Goal: Information Seeking & Learning: Compare options

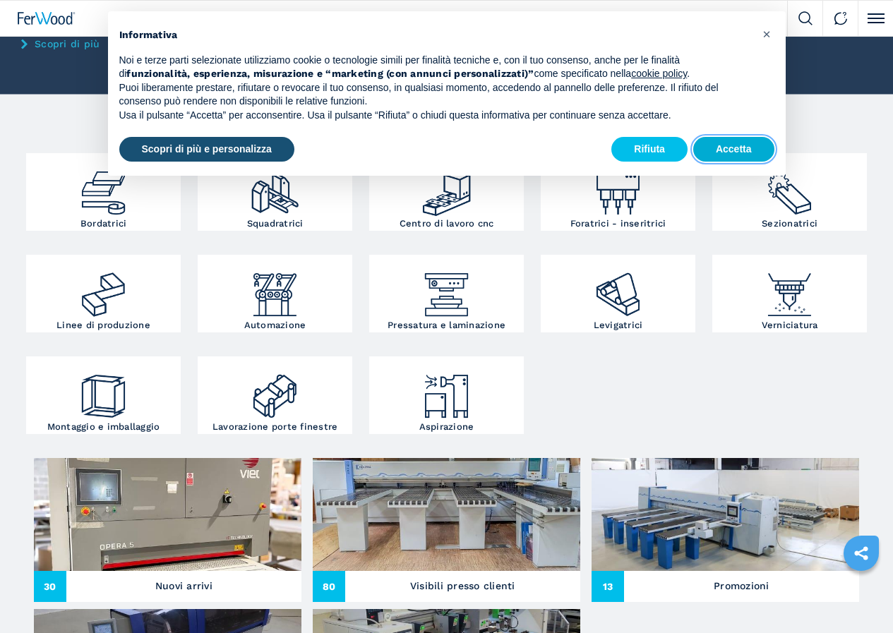
click at [730, 152] on button "Accetta" at bounding box center [733, 149] width 81 height 25
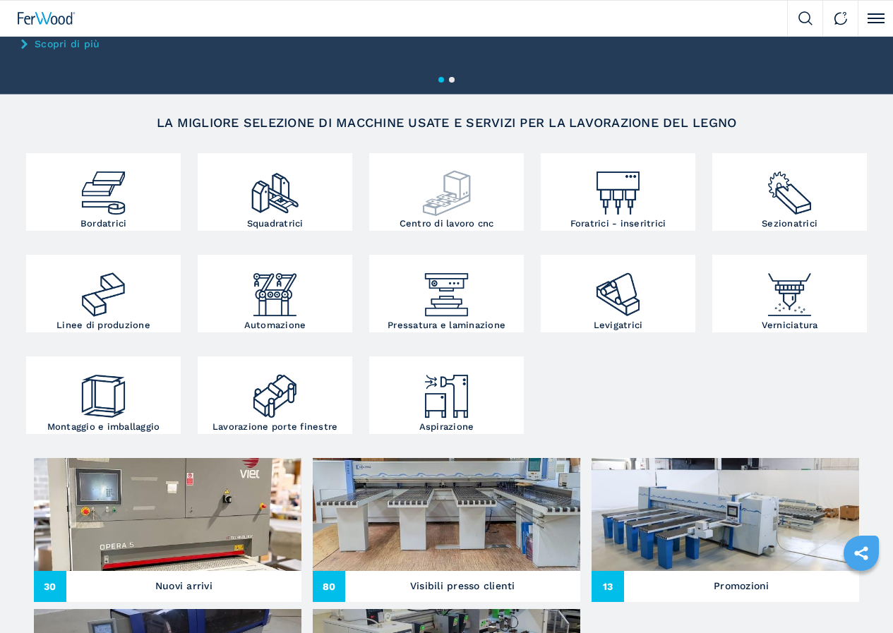
click at [421, 219] on img at bounding box center [447, 188] width 52 height 62
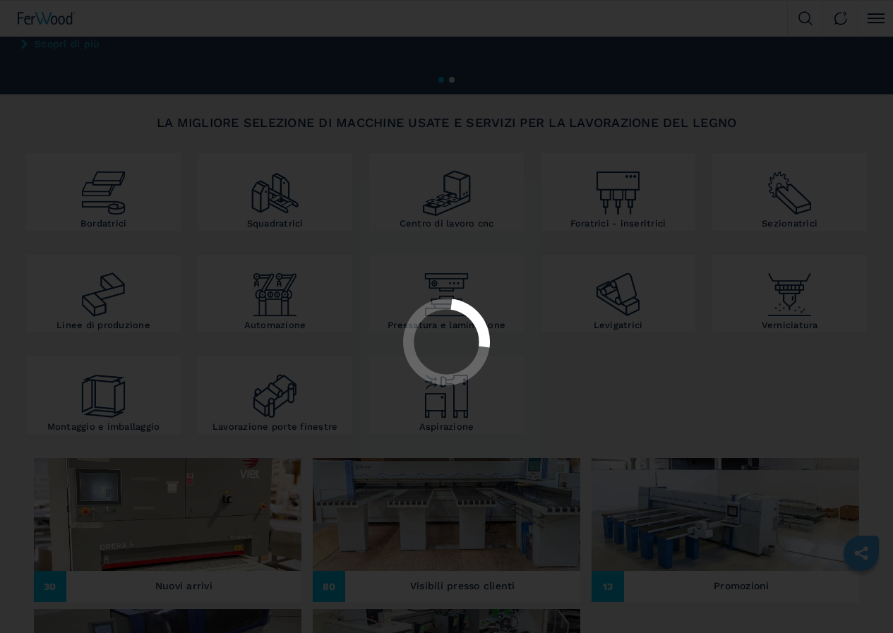
select select "**********"
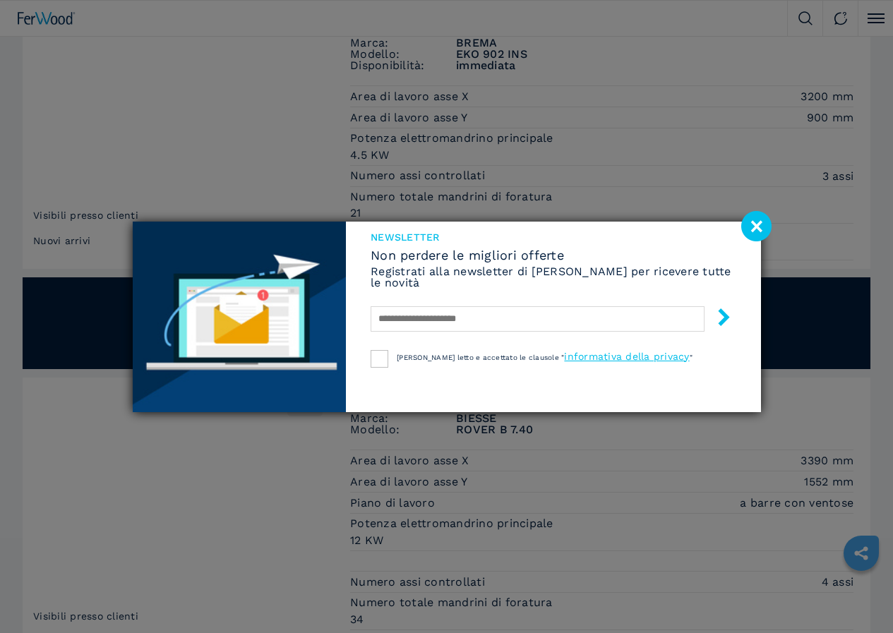
scroll to position [1058, 0]
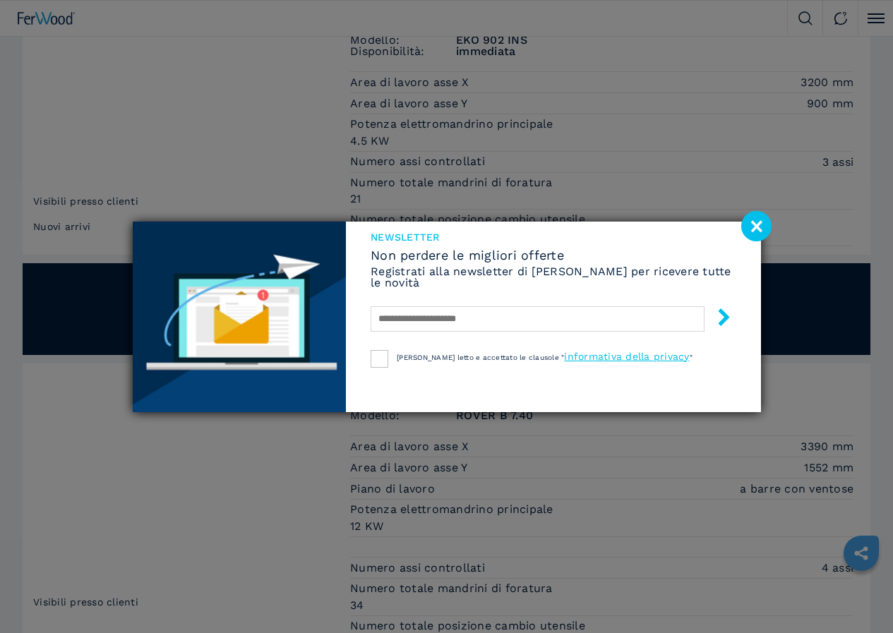
click at [754, 222] on image at bounding box center [756, 226] width 30 height 30
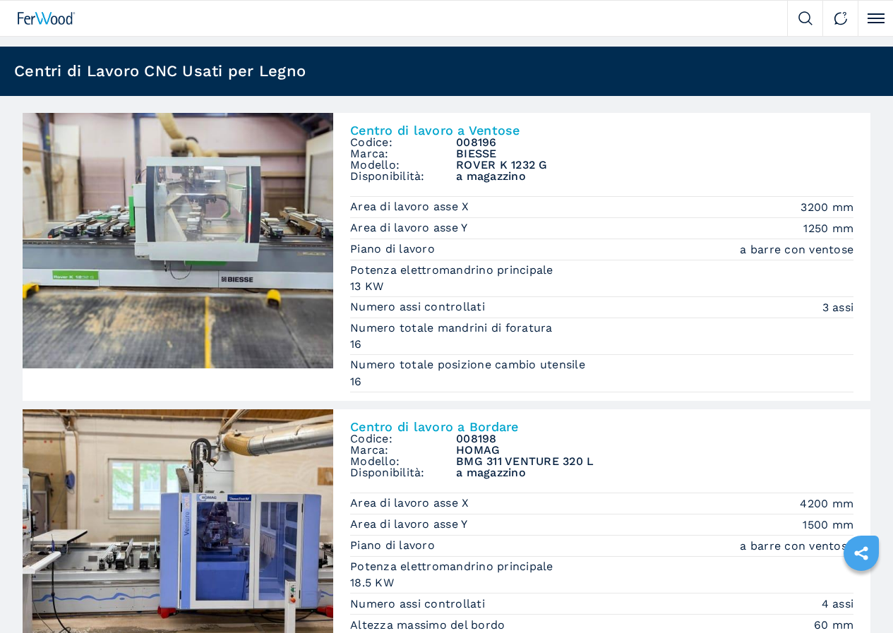
scroll to position [0, 0]
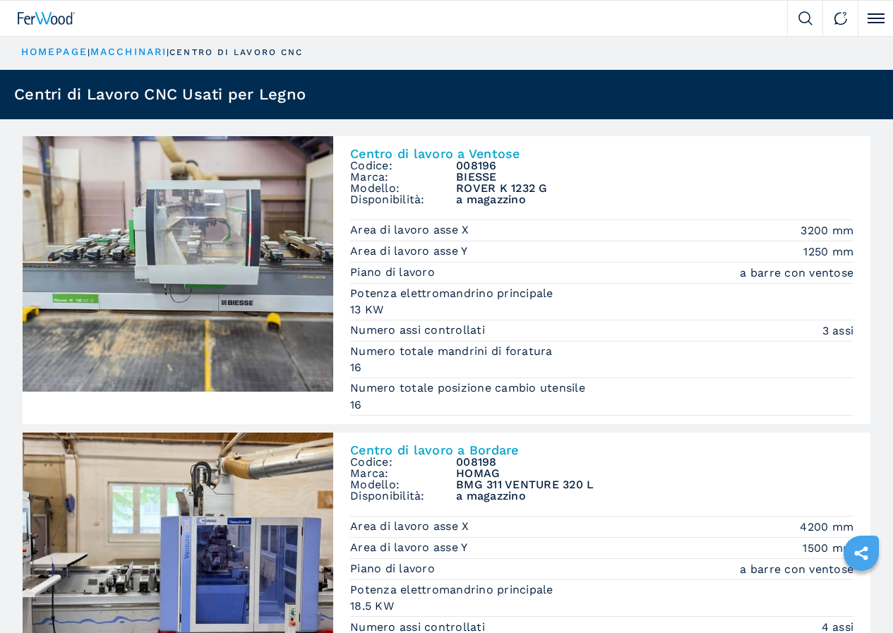
click at [0, 0] on span "Centro di lavoro a ventose" at bounding box center [0, 0] width 0 height 0
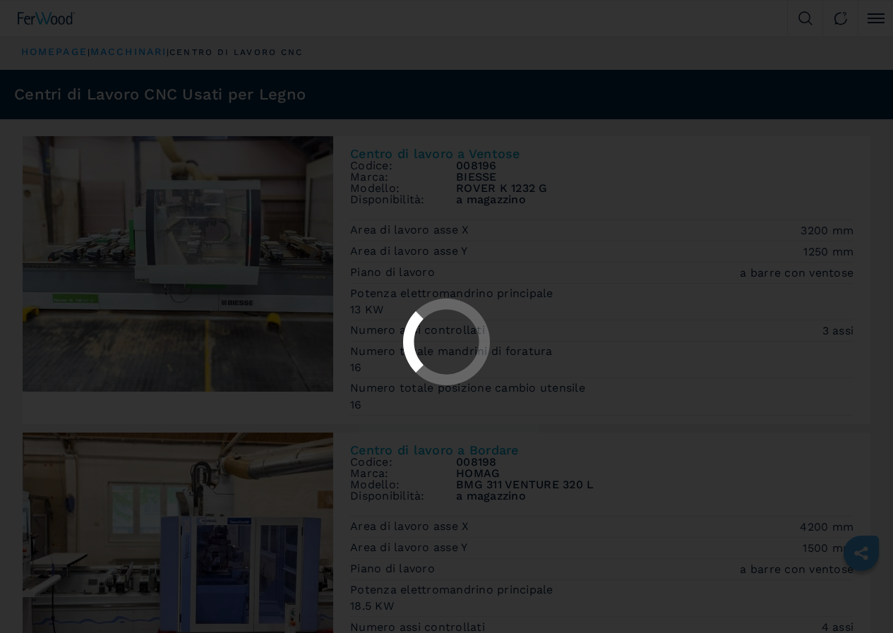
select select "**********"
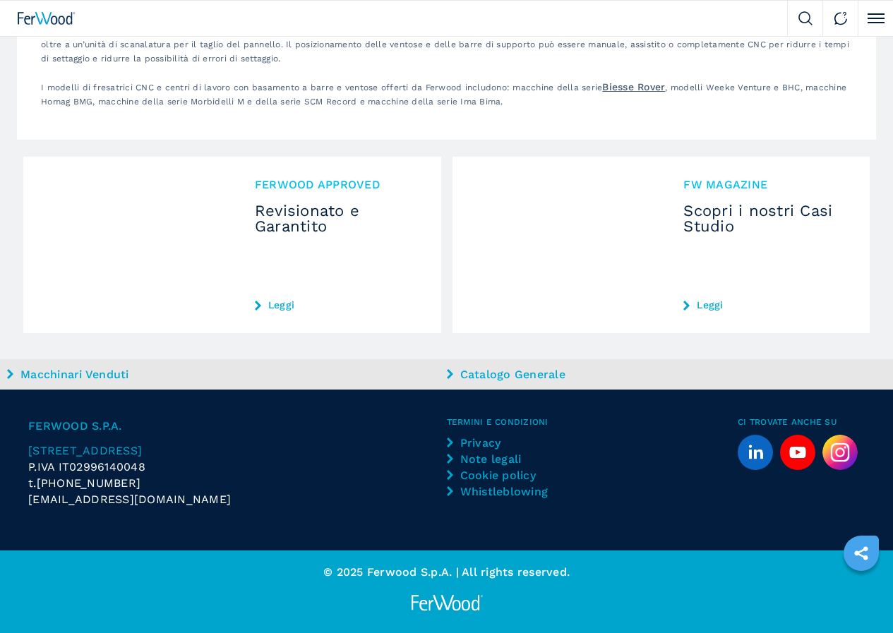
scroll to position [4939, 0]
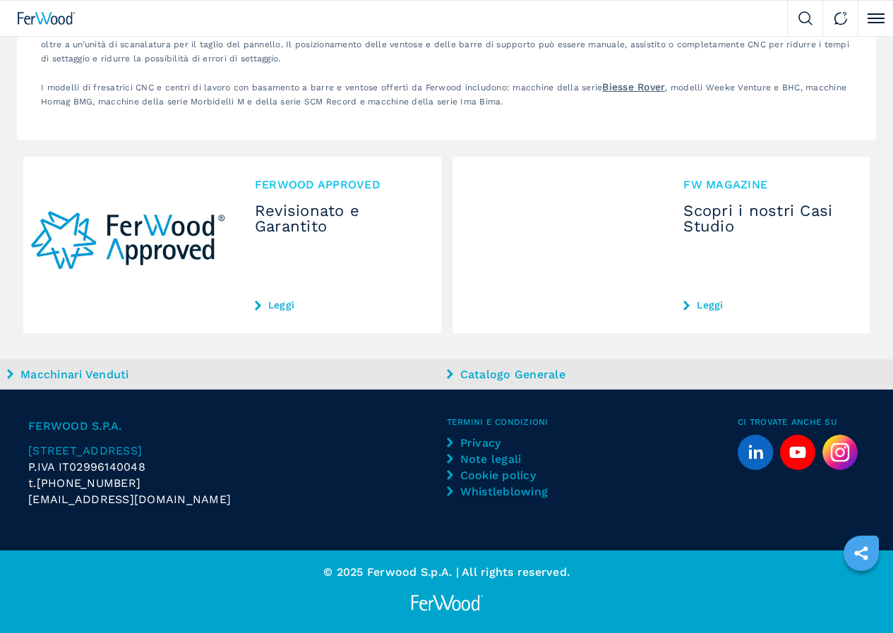
click at [0, 0] on span "2" at bounding box center [0, 0] width 0 height 0
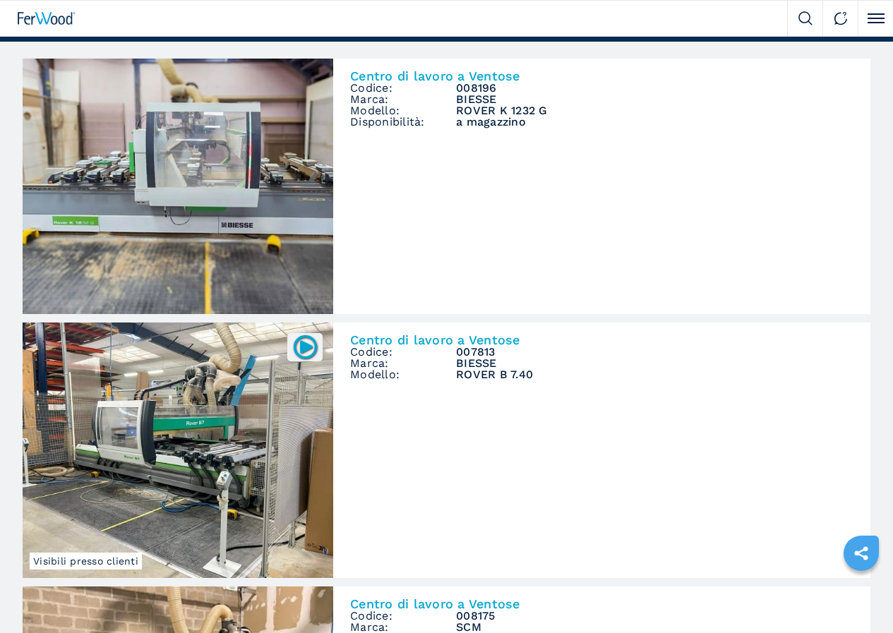
scroll to position [71, 0]
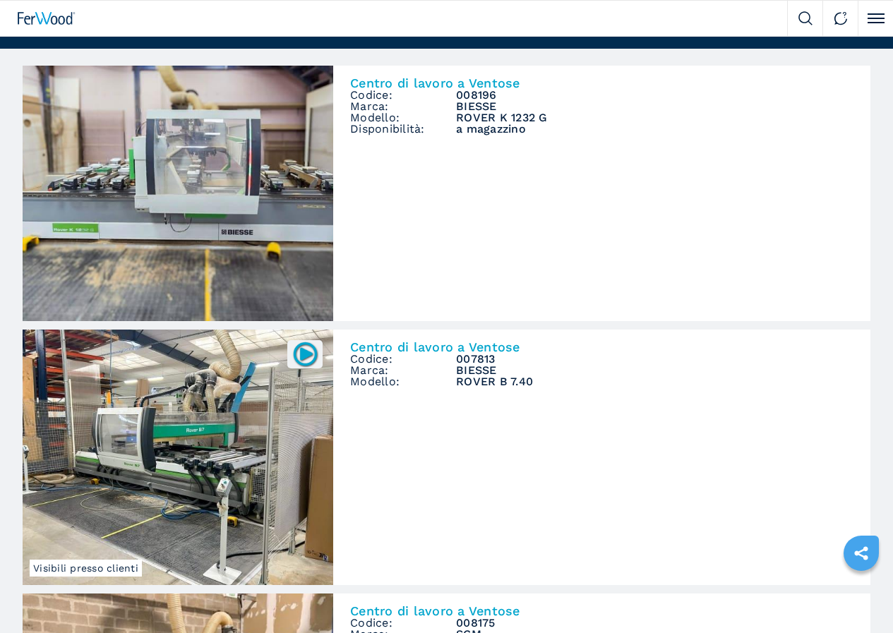
click at [0, 0] on span "Centro di lavoro a 5 assi" at bounding box center [0, 0] width 0 height 0
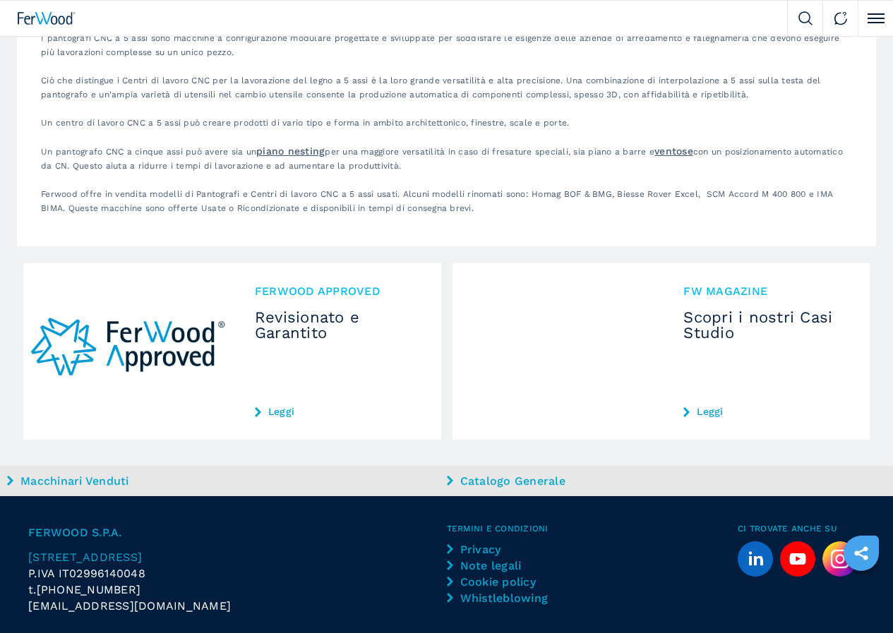
scroll to position [2912, 0]
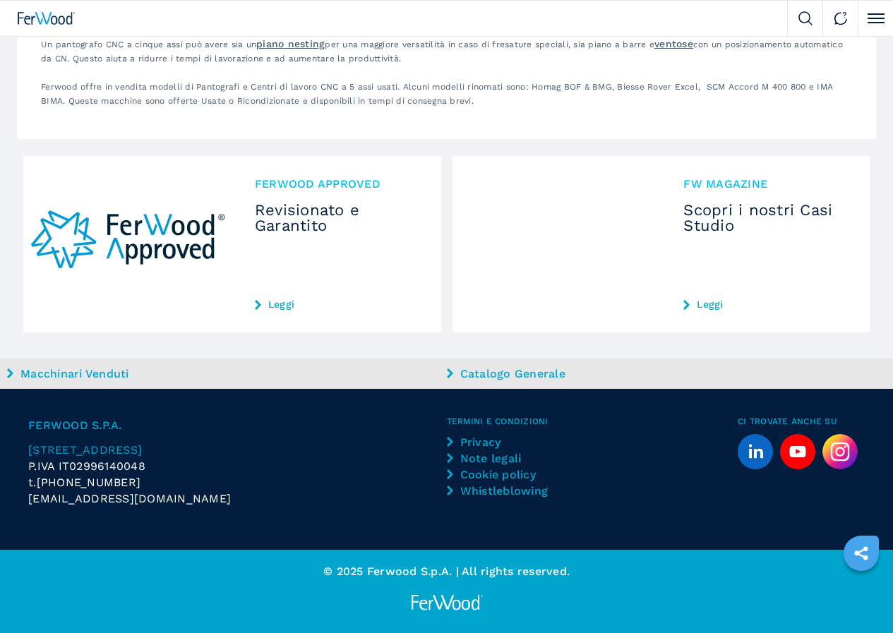
click at [0, 0] on img at bounding box center [0, 0] width 0 height 0
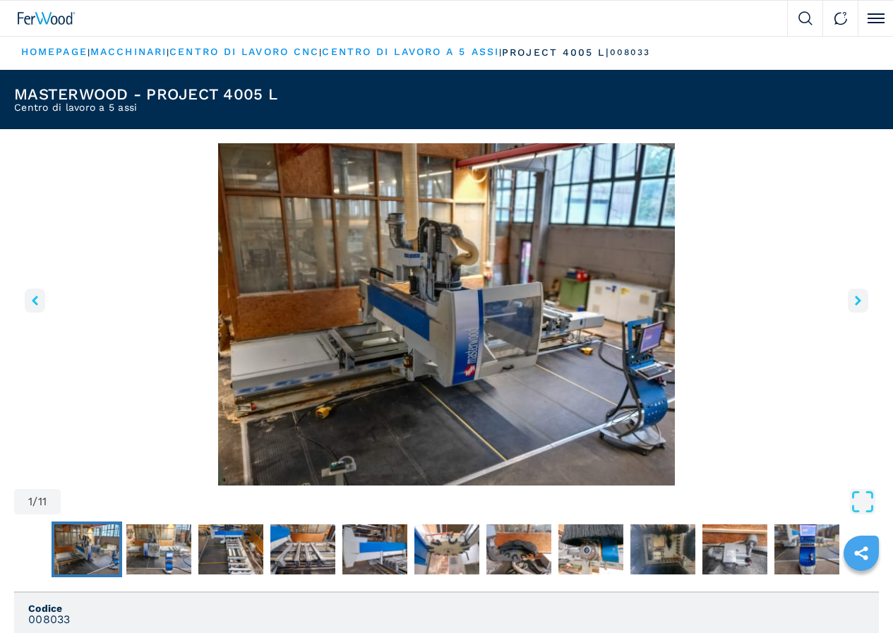
click at [854, 306] on icon "right-button" at bounding box center [857, 301] width 6 height 10
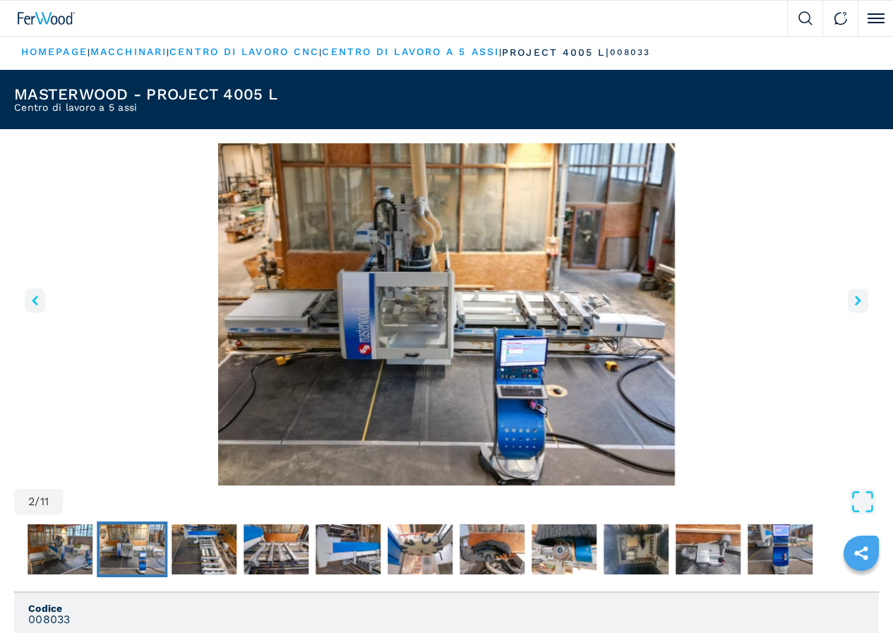
click at [854, 306] on icon "right-button" at bounding box center [857, 301] width 6 height 10
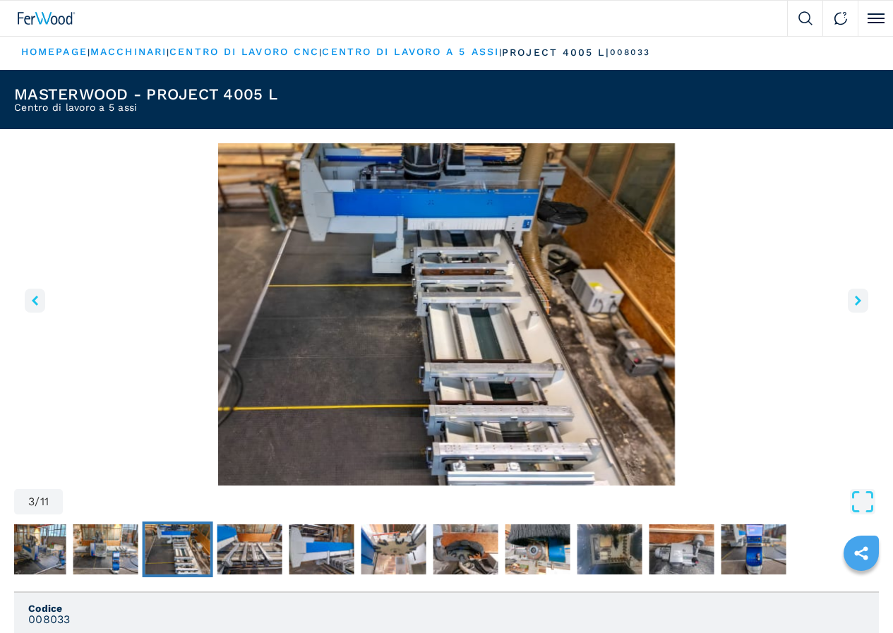
click at [854, 306] on icon "right-button" at bounding box center [857, 301] width 6 height 10
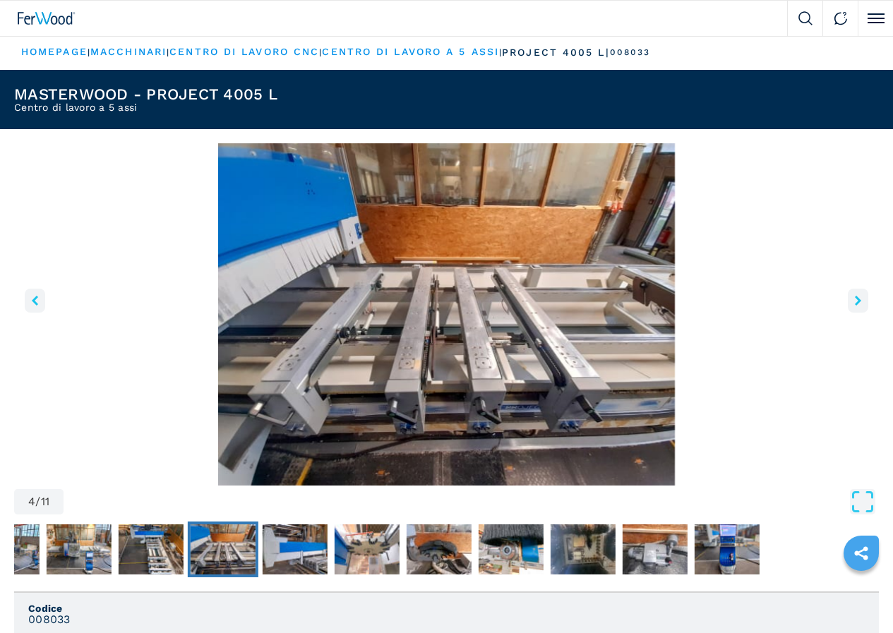
click at [854, 306] on icon "right-button" at bounding box center [857, 301] width 6 height 10
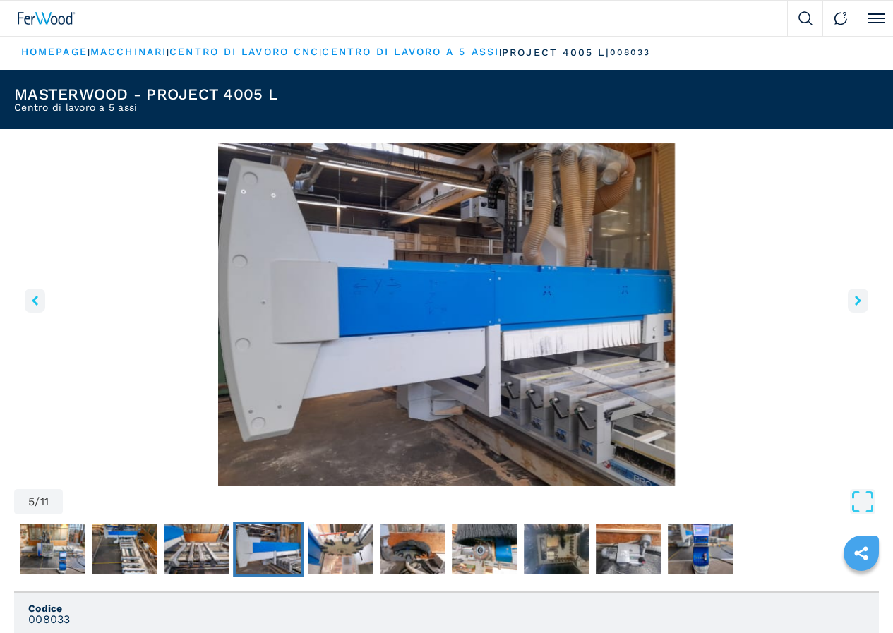
click at [854, 306] on icon "right-button" at bounding box center [857, 301] width 6 height 10
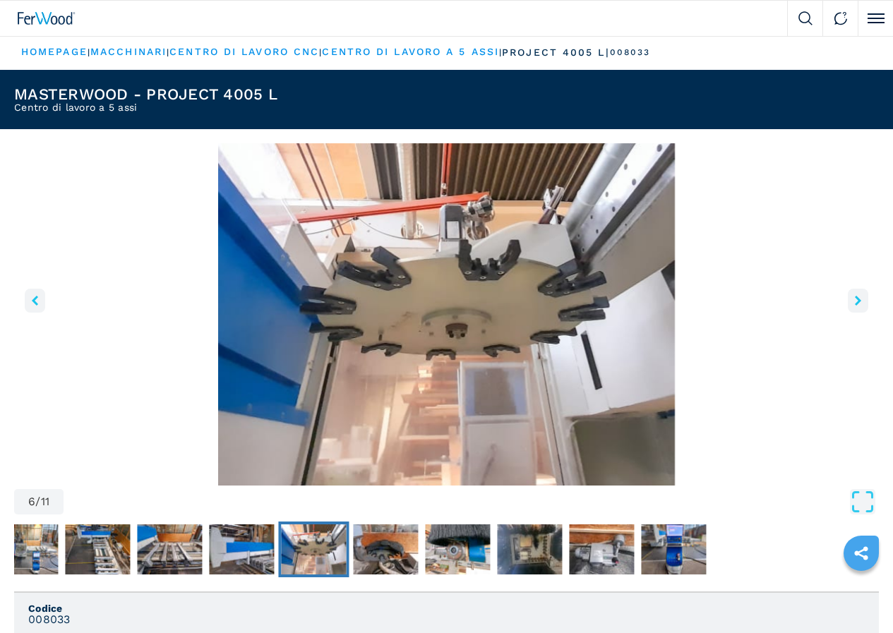
click at [854, 306] on icon "right-button" at bounding box center [857, 301] width 6 height 10
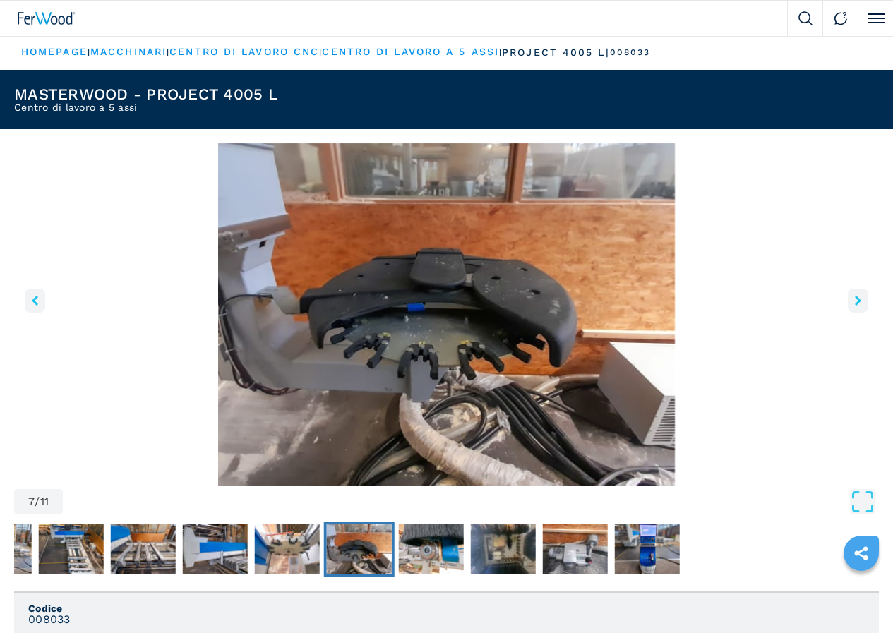
click at [854, 306] on icon "right-button" at bounding box center [857, 301] width 6 height 10
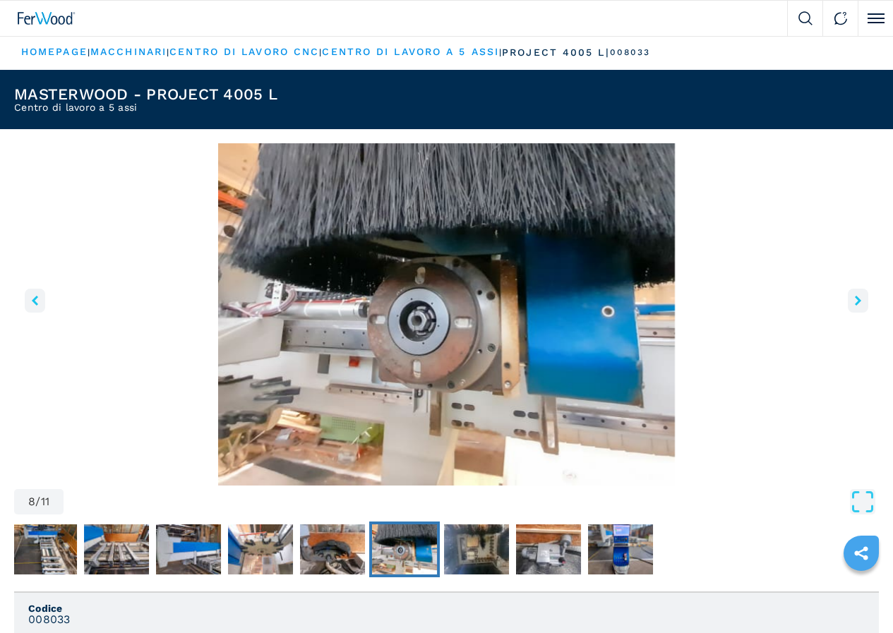
click at [854, 306] on icon "right-button" at bounding box center [857, 301] width 6 height 10
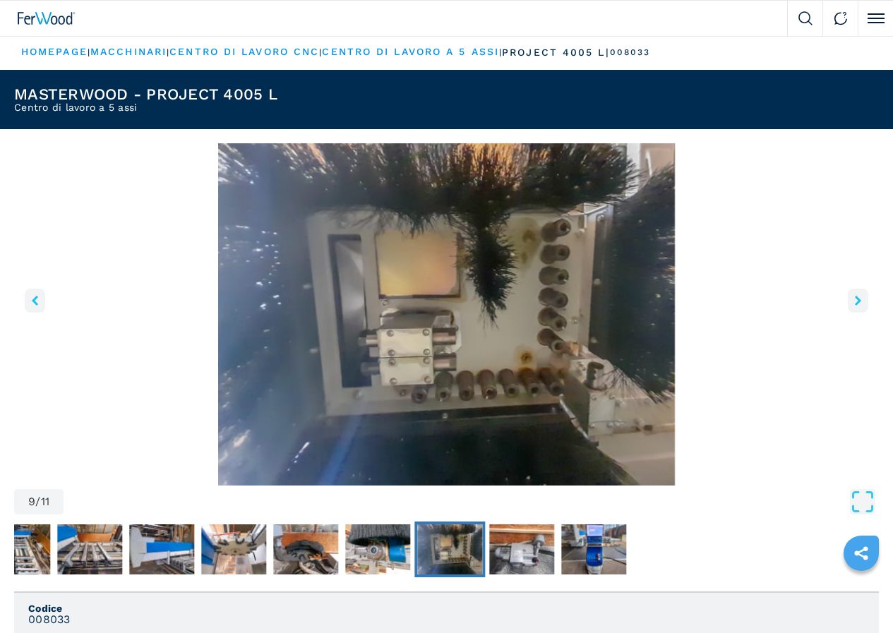
click at [854, 306] on icon "right-button" at bounding box center [857, 301] width 6 height 10
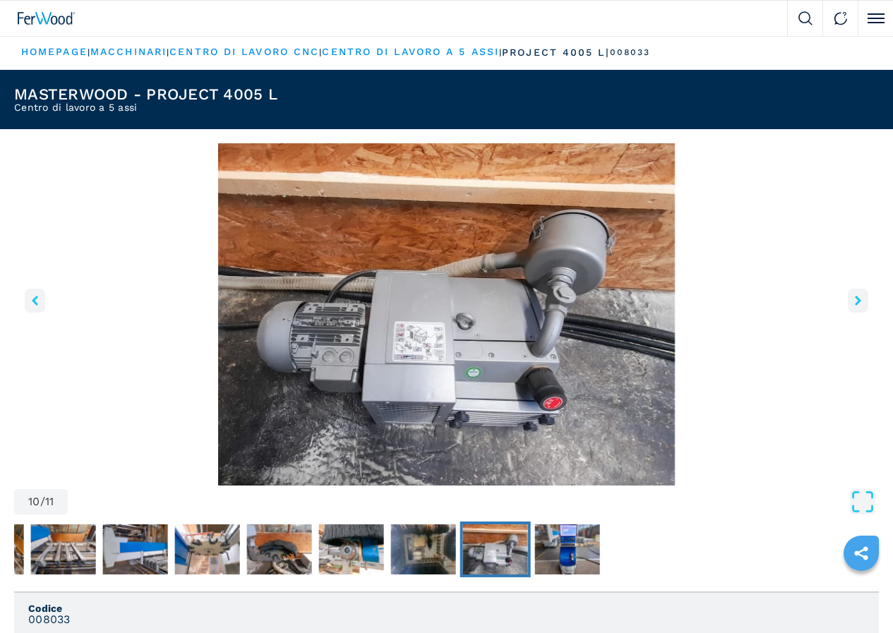
click at [854, 306] on icon "right-button" at bounding box center [857, 301] width 6 height 10
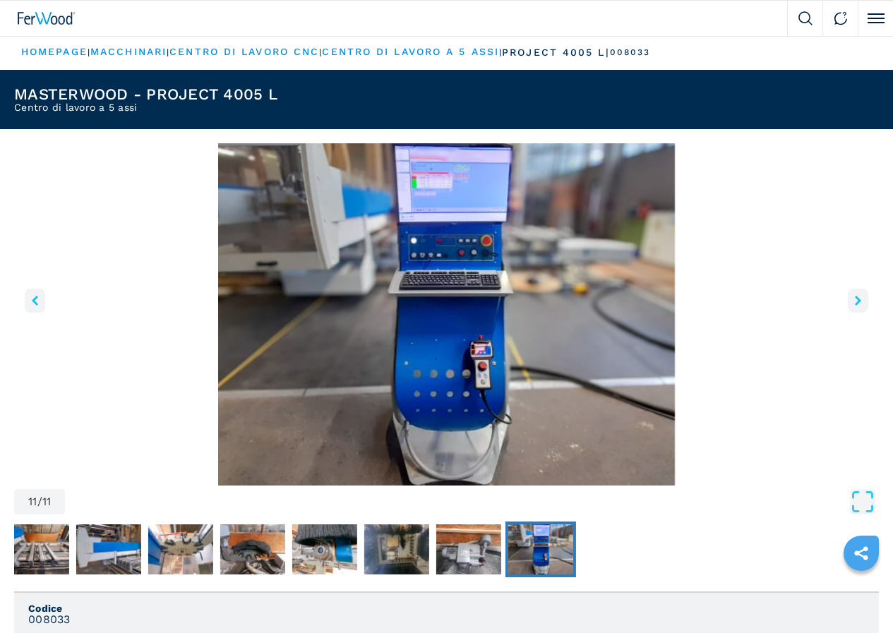
click at [854, 306] on icon "right-button" at bounding box center [857, 301] width 6 height 10
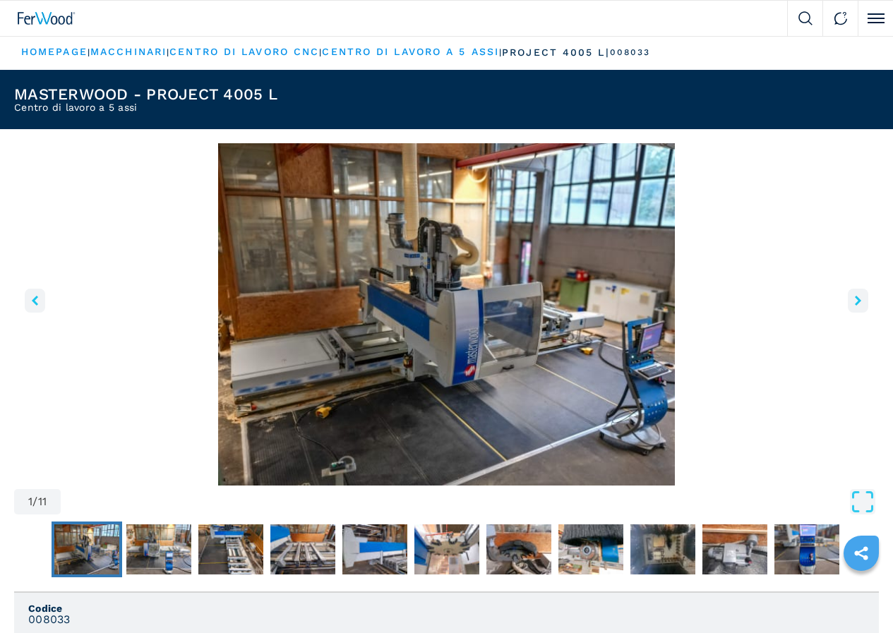
select select "**********"
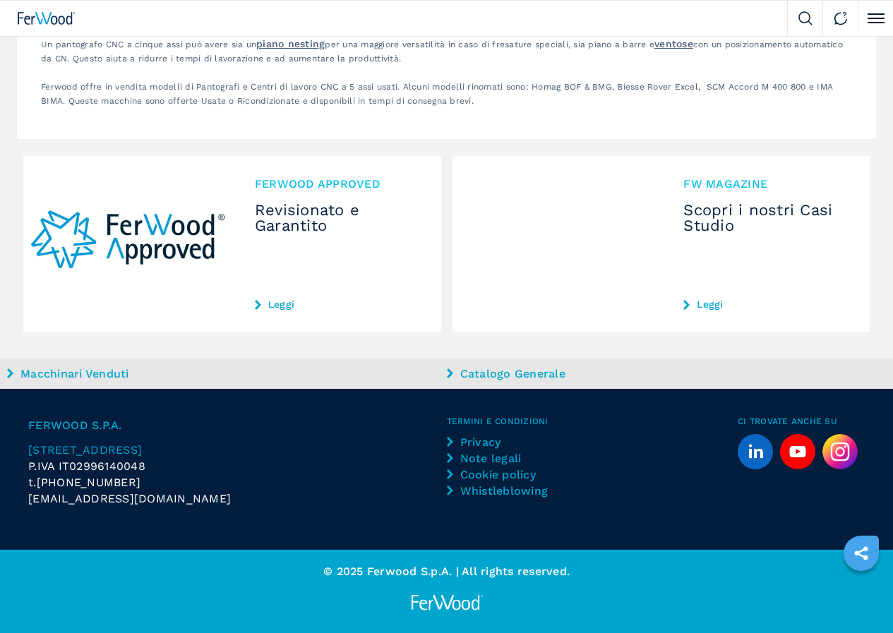
scroll to position [4114, 0]
click at [0, 0] on img at bounding box center [0, 0] width 0 height 0
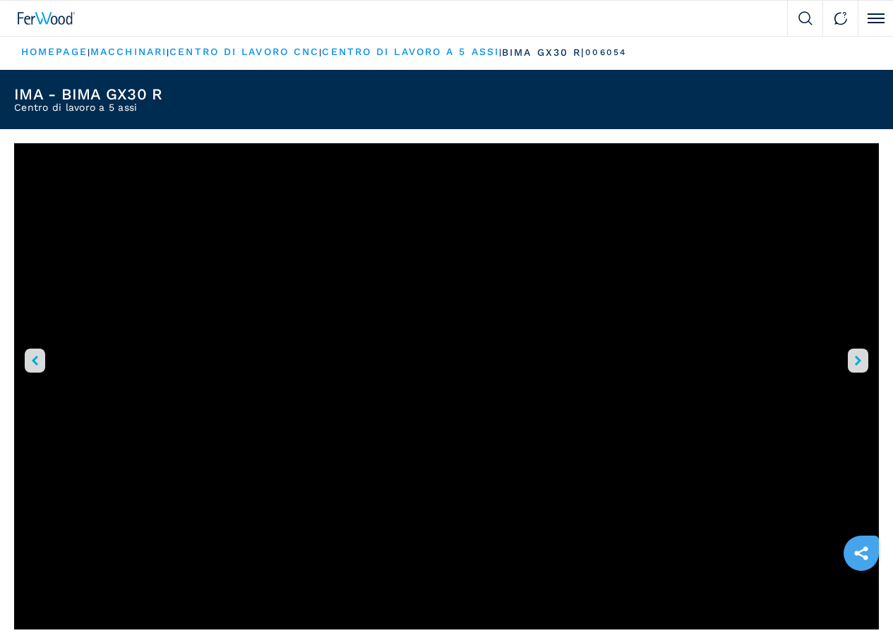
click at [854, 365] on icon "right-button" at bounding box center [857, 361] width 6 height 10
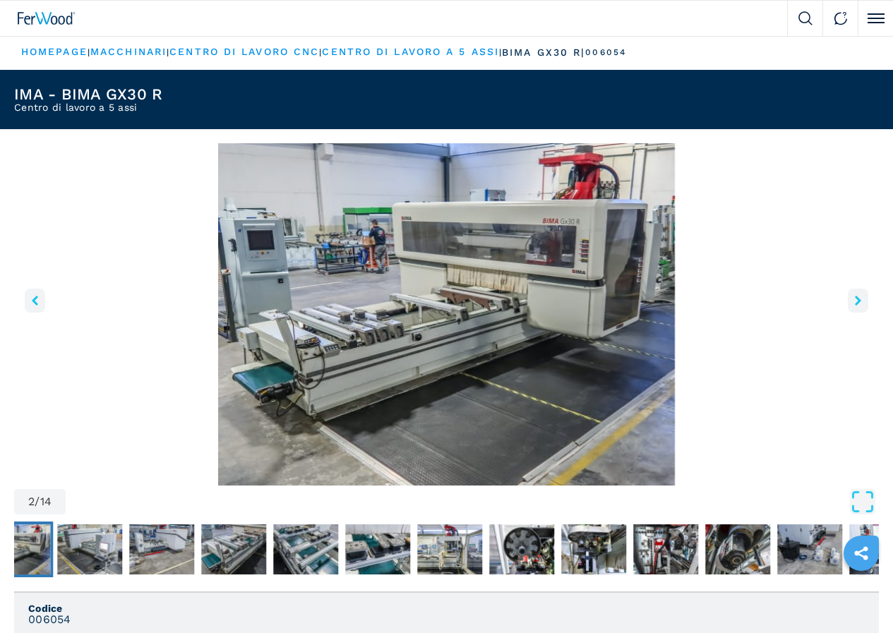
click at [854, 306] on icon "right-button" at bounding box center [857, 301] width 6 height 10
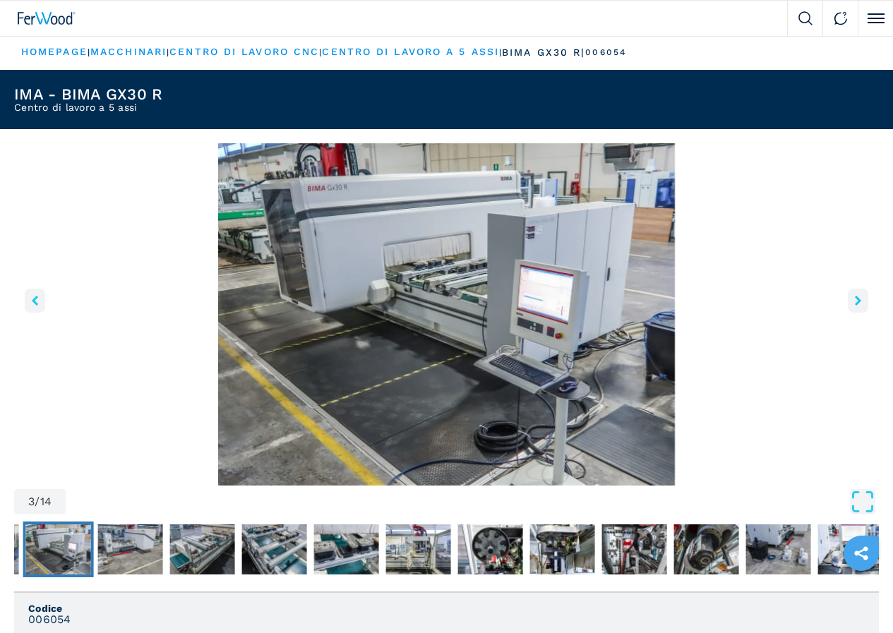
click at [854, 306] on icon "right-button" at bounding box center [857, 301] width 6 height 10
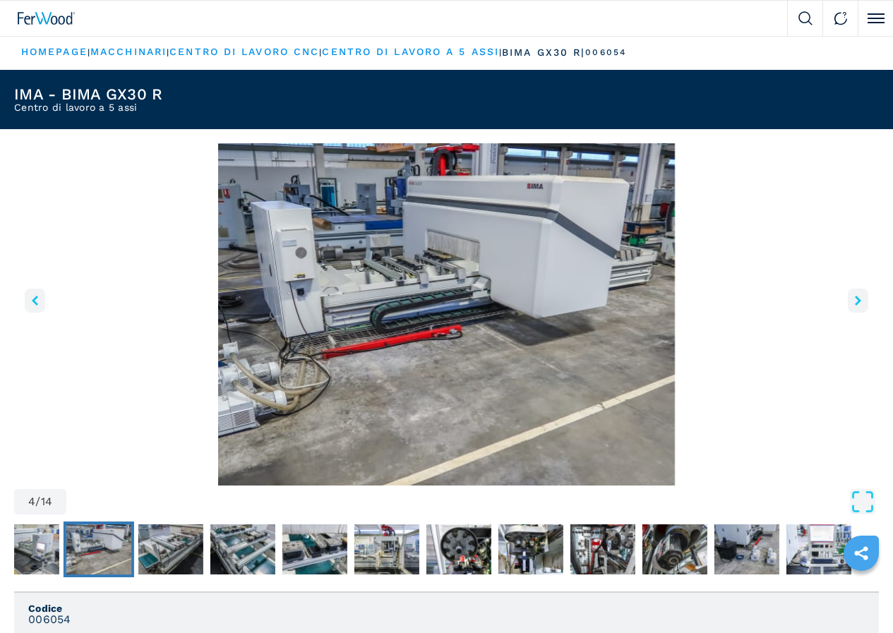
click at [854, 306] on icon "right-button" at bounding box center [857, 301] width 6 height 10
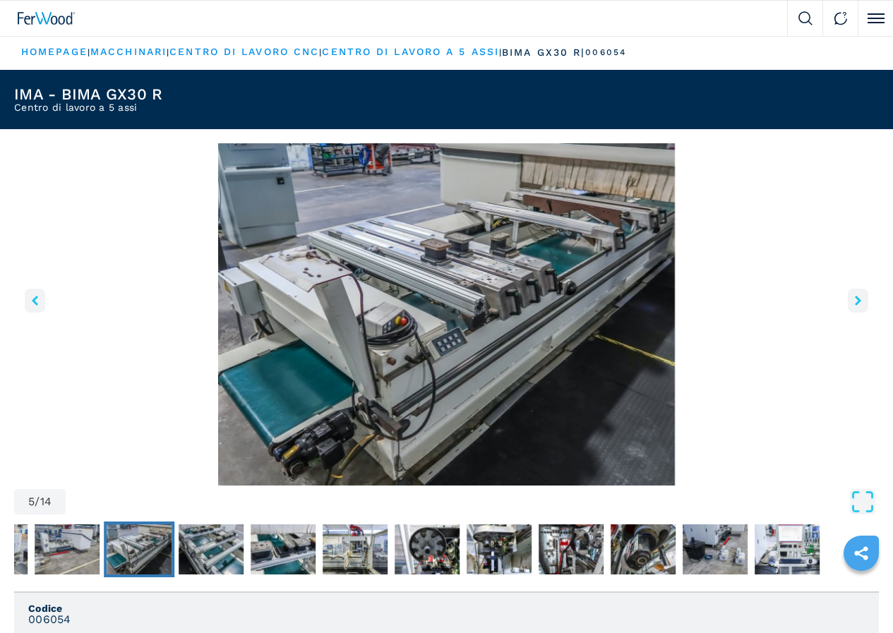
click at [854, 306] on icon "right-button" at bounding box center [857, 301] width 6 height 10
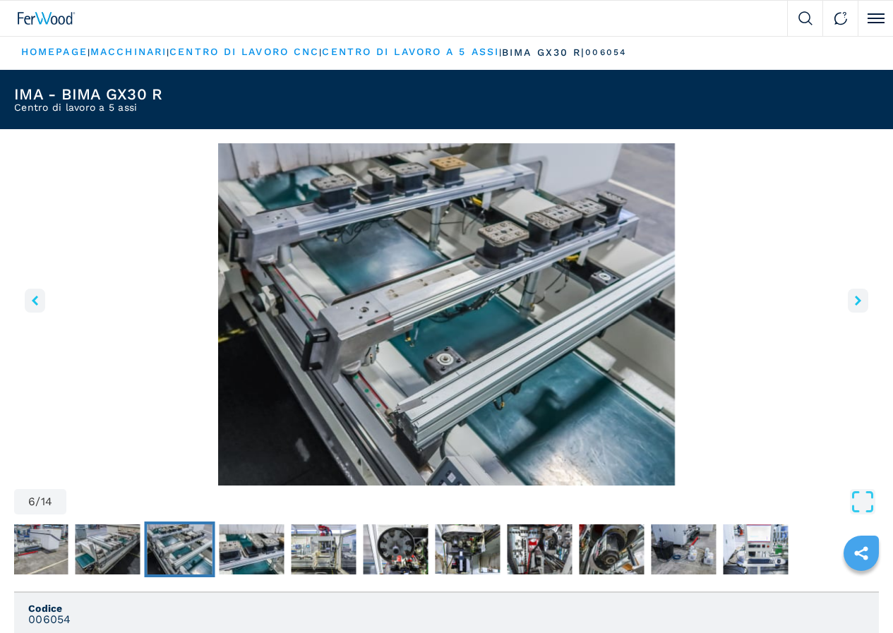
click at [854, 306] on icon "right-button" at bounding box center [857, 301] width 6 height 10
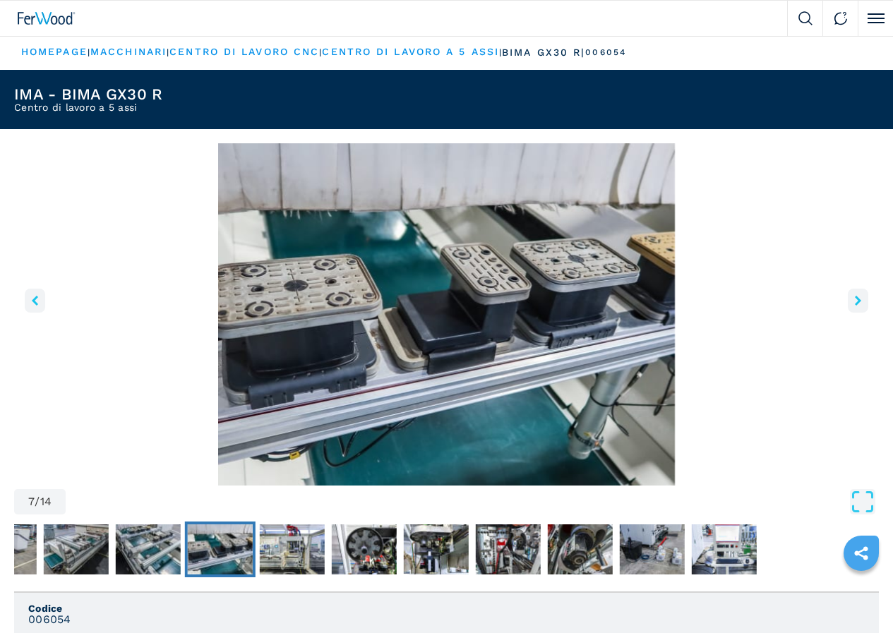
click at [854, 306] on icon "right-button" at bounding box center [857, 301] width 6 height 10
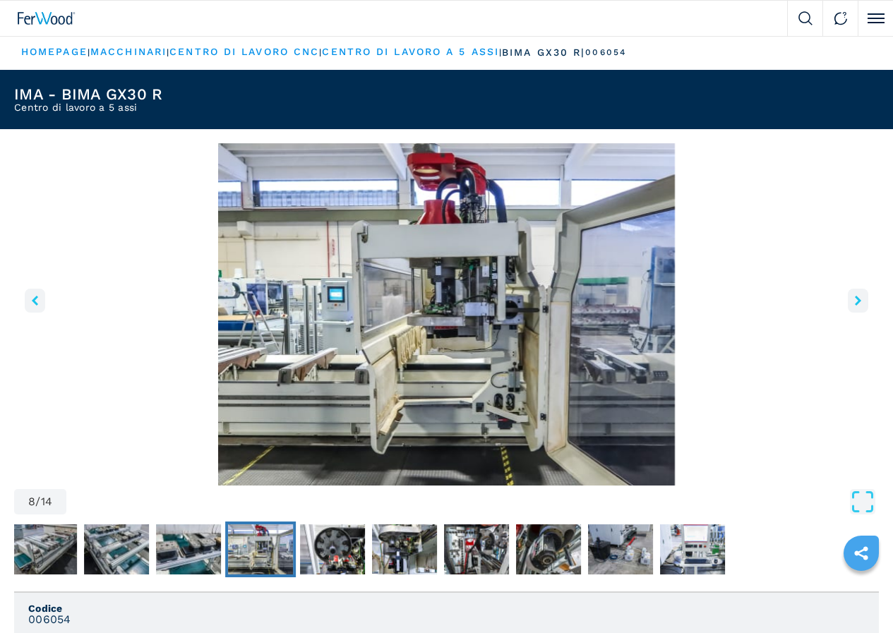
click at [854, 306] on icon "right-button" at bounding box center [857, 301] width 6 height 10
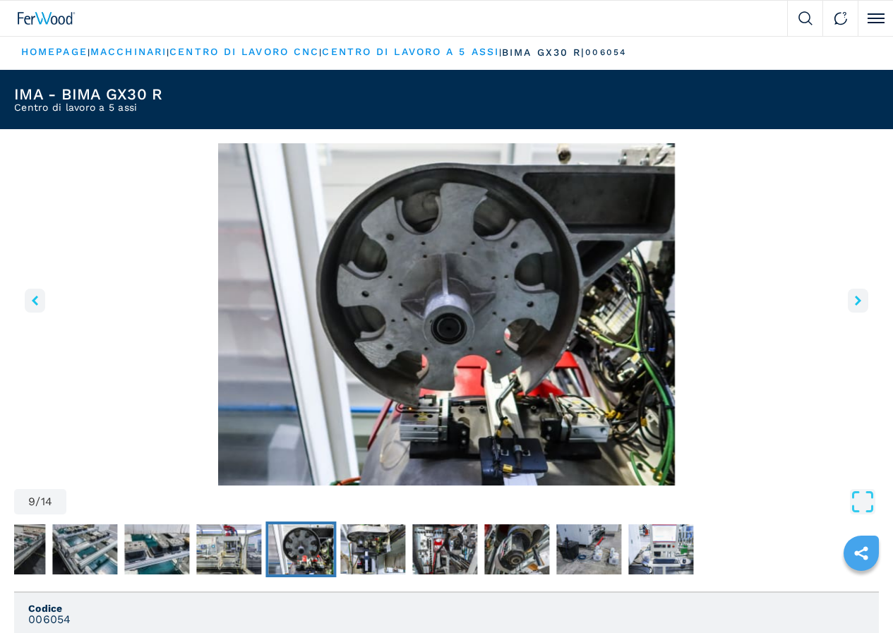
click at [854, 306] on icon "right-button" at bounding box center [857, 301] width 6 height 10
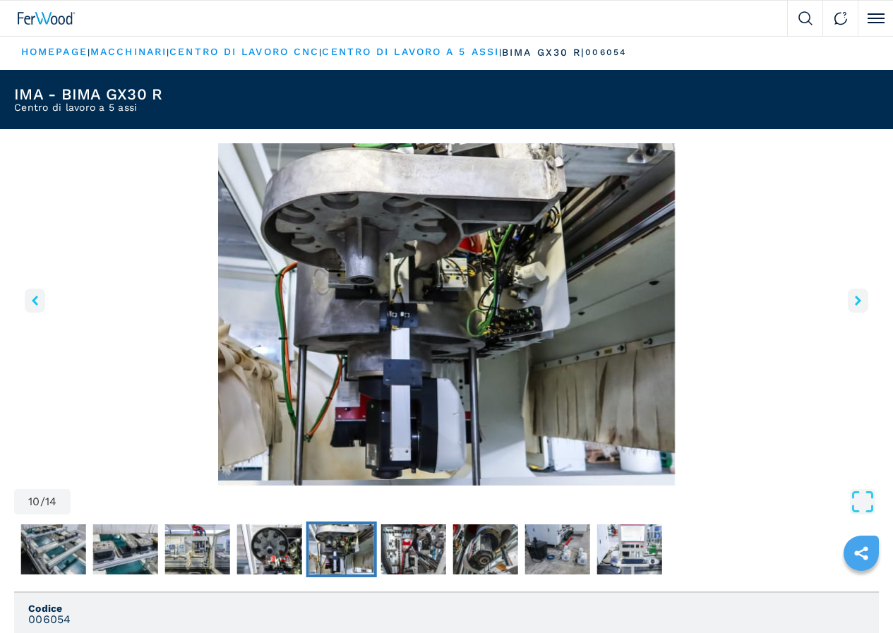
click at [854, 306] on icon "right-button" at bounding box center [857, 301] width 6 height 10
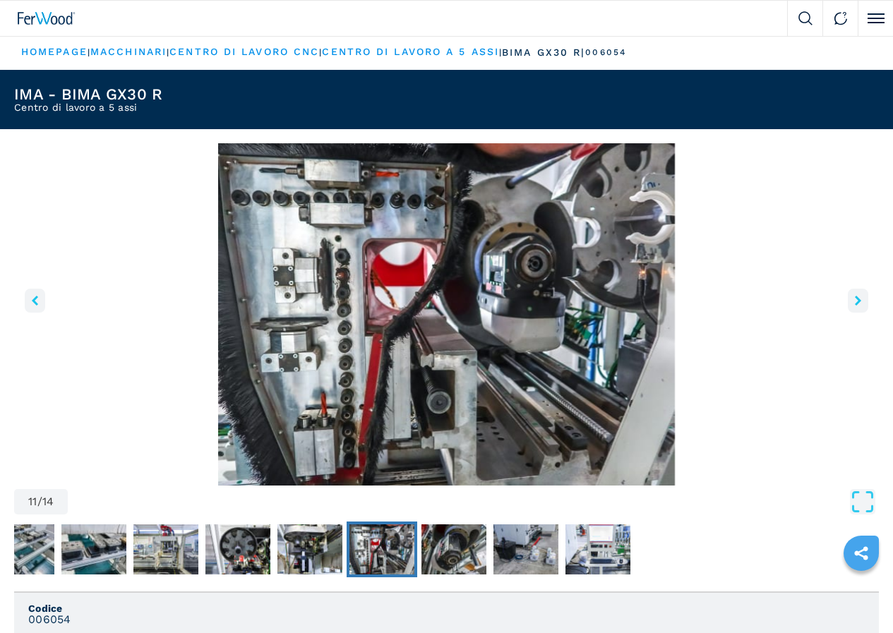
click at [854, 306] on icon "right-button" at bounding box center [857, 301] width 6 height 10
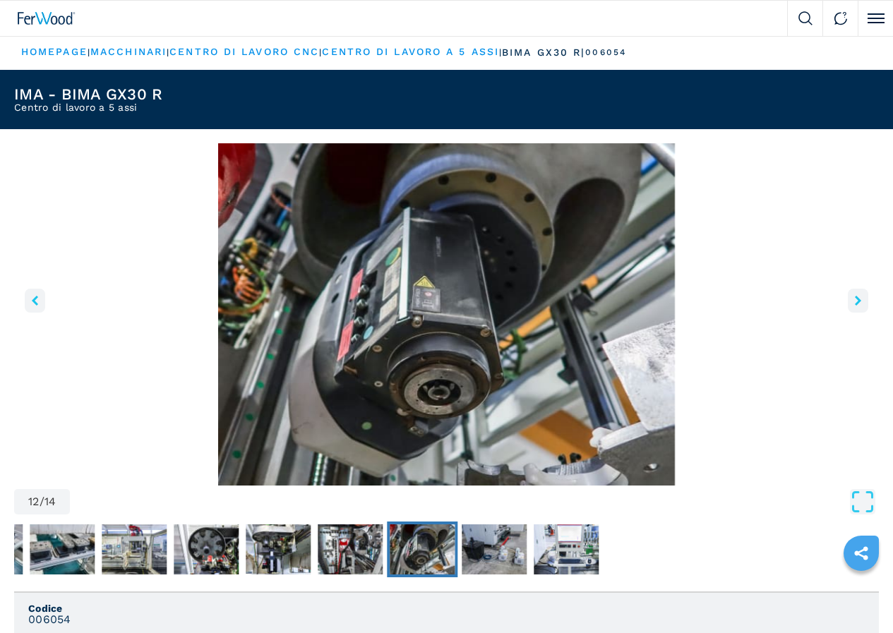
click at [854, 306] on icon "right-button" at bounding box center [857, 301] width 6 height 10
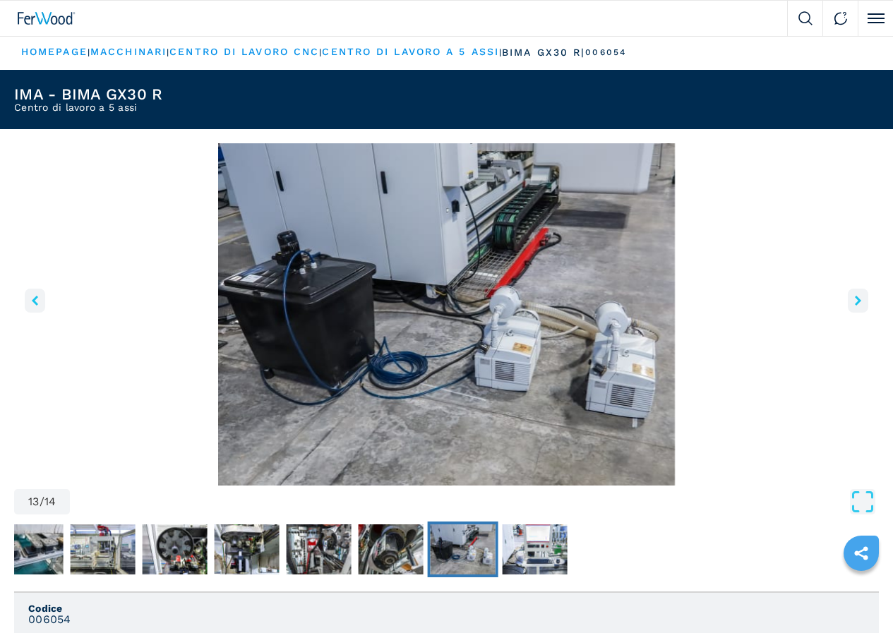
click at [854, 306] on icon "right-button" at bounding box center [857, 301] width 6 height 10
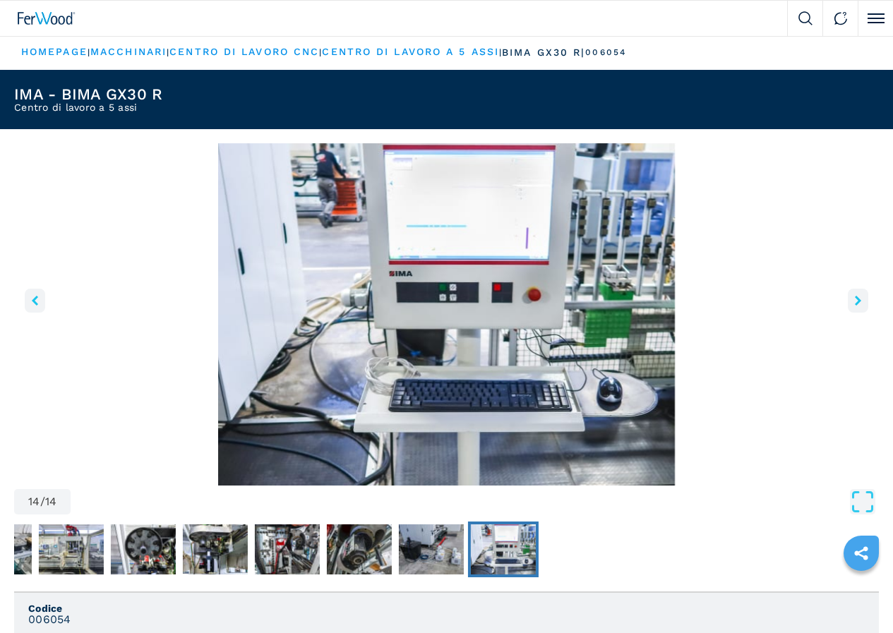
click at [854, 306] on icon "right-button" at bounding box center [857, 301] width 6 height 10
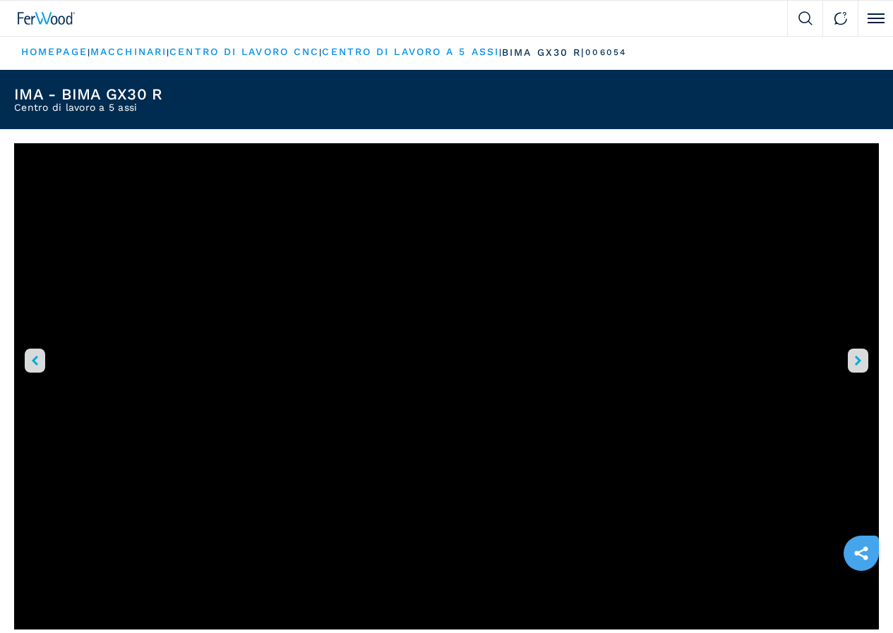
select select "**********"
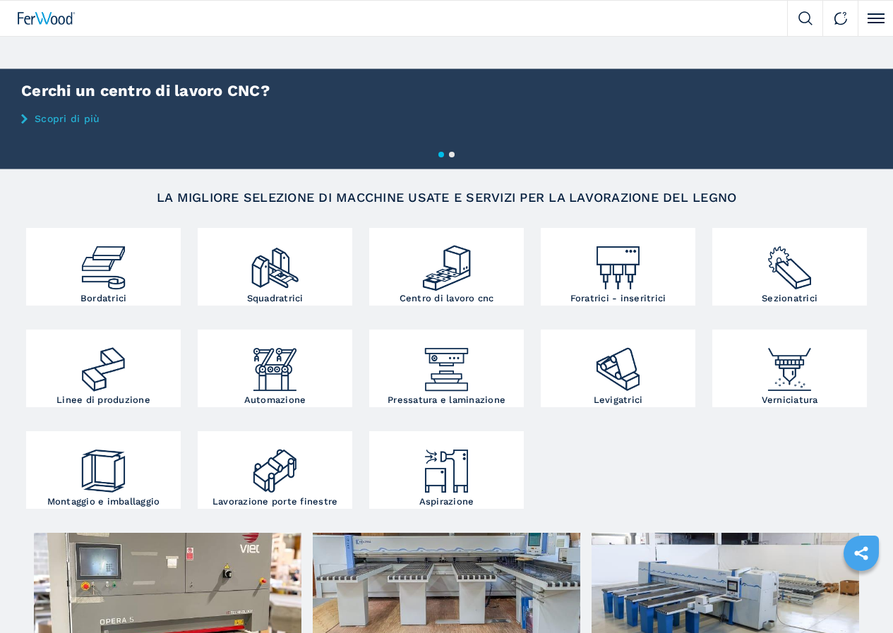
scroll to position [212, 0]
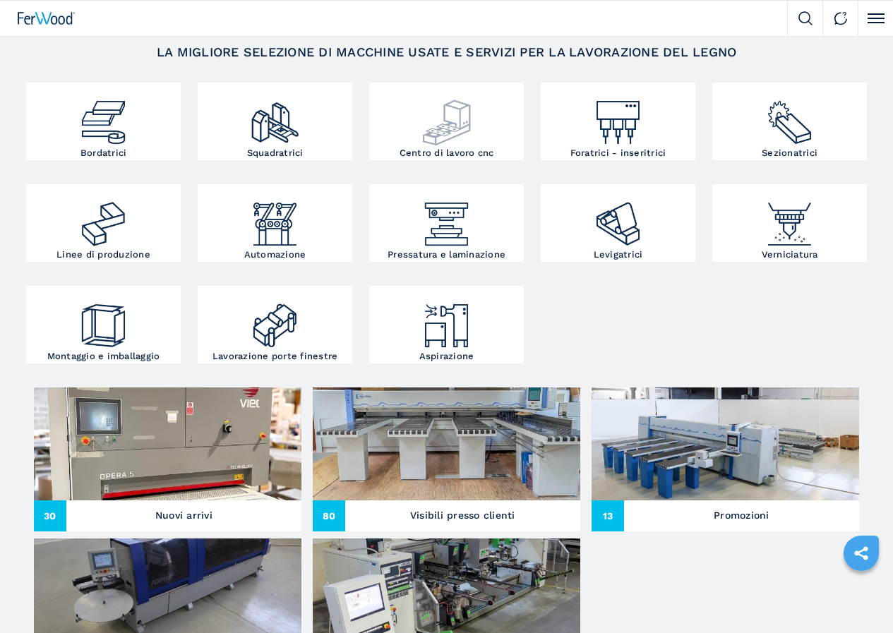
click at [421, 148] on img at bounding box center [447, 117] width 52 height 62
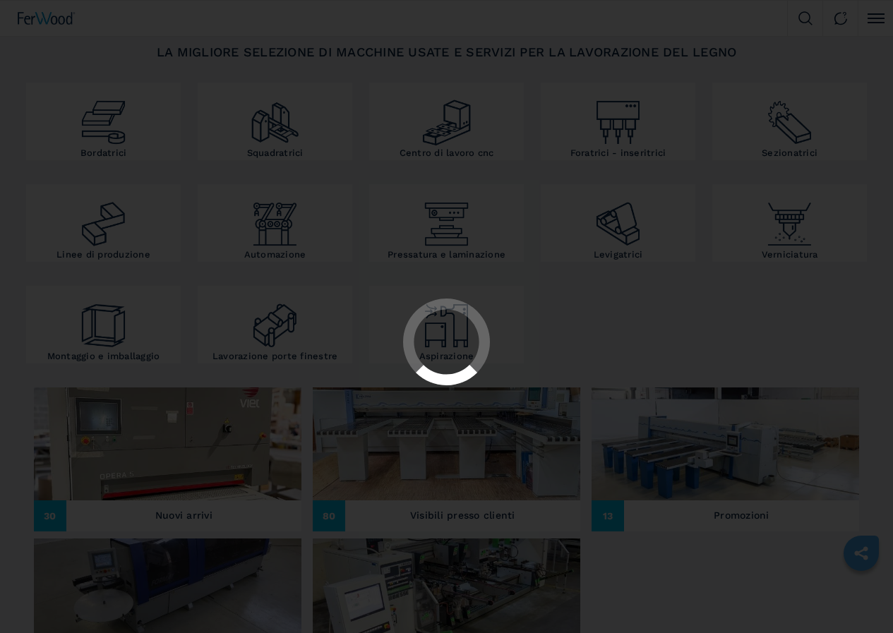
select select "**********"
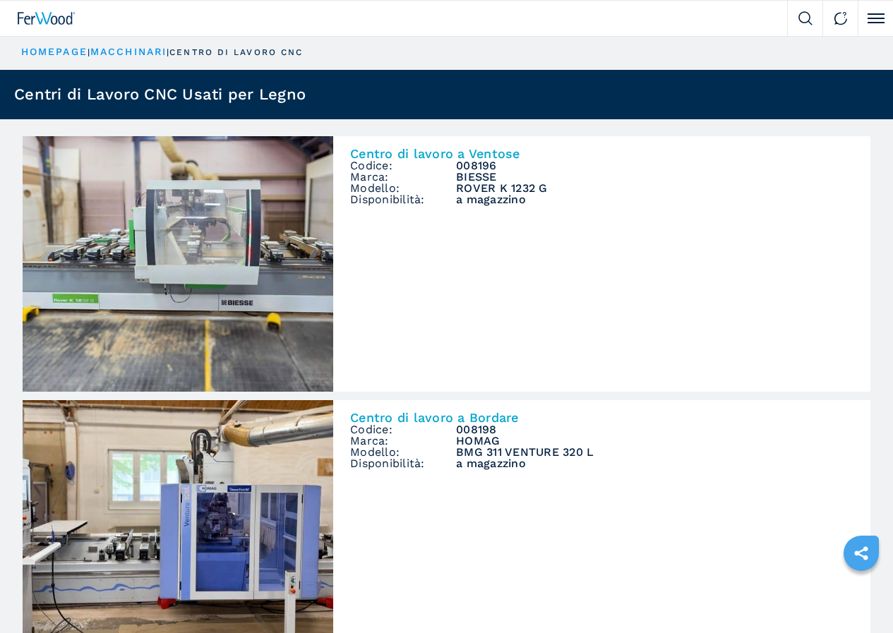
click at [0, 0] on span "Centro di lavoro a 5 assi" at bounding box center [0, 0] width 0 height 0
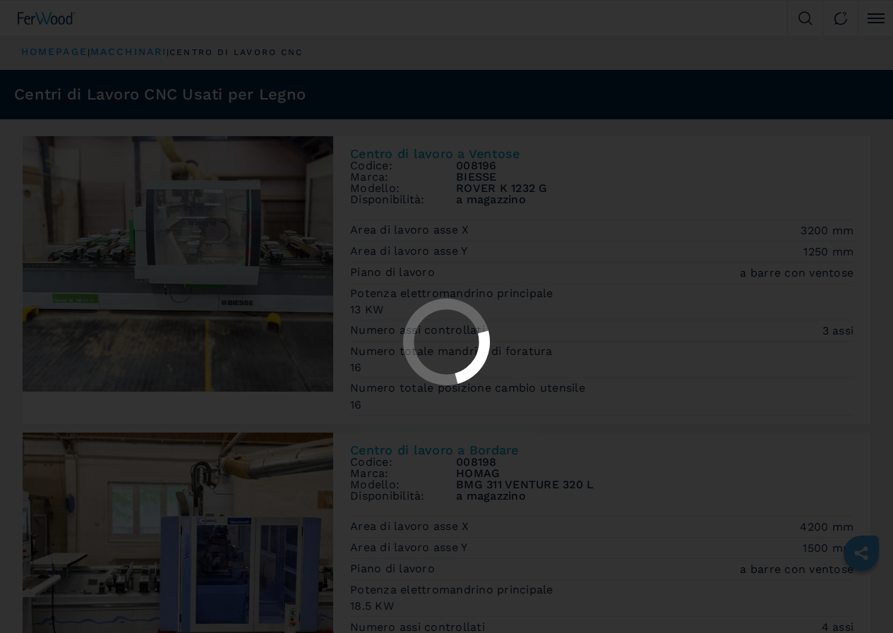
select select "**********"
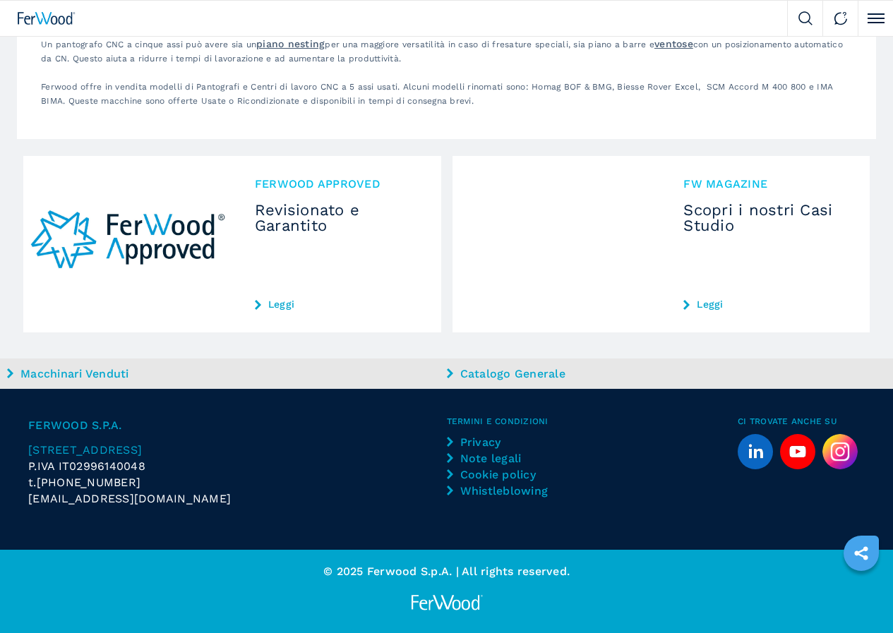
scroll to position [4700, 0]
click at [0, 0] on button "2" at bounding box center [0, 0] width 0 height 0
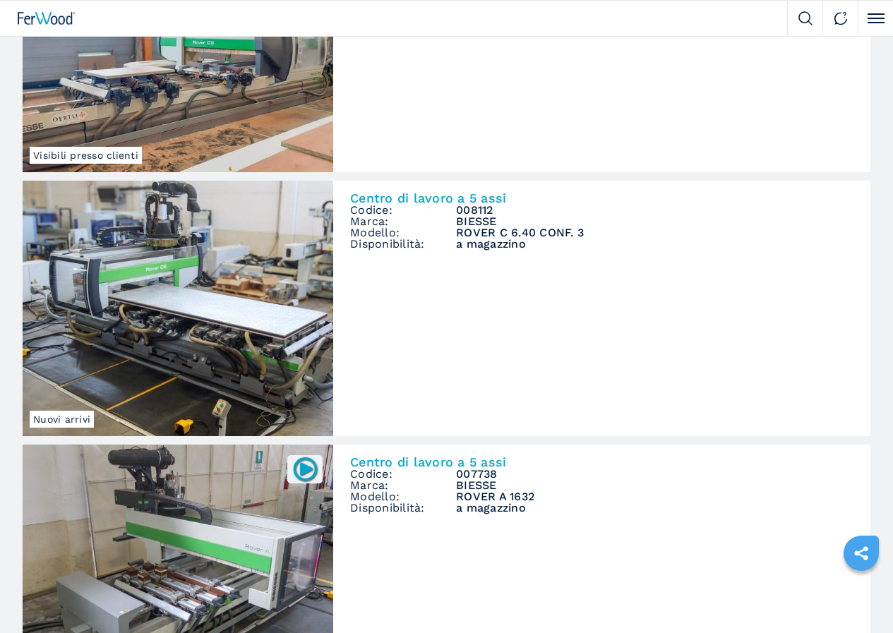
scroll to position [706, 0]
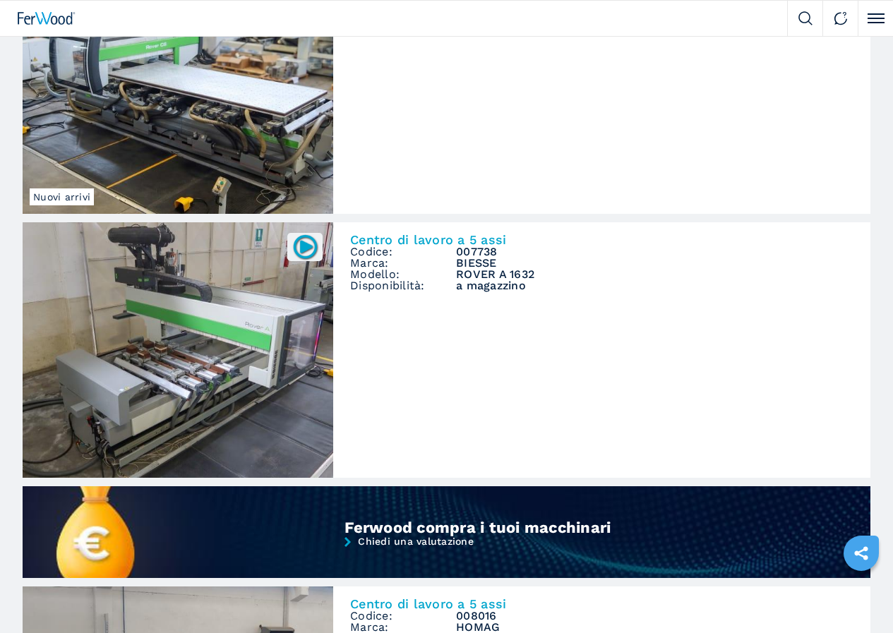
click at [0, 0] on button "1" at bounding box center [0, 0] width 0 height 0
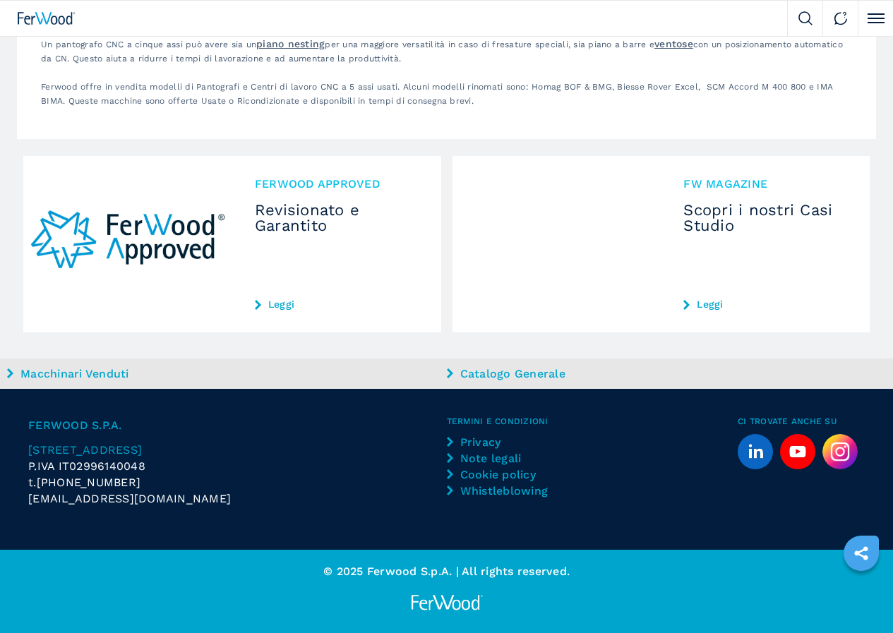
scroll to position [4347, 0]
click at [0, 0] on img at bounding box center [0, 0] width 0 height 0
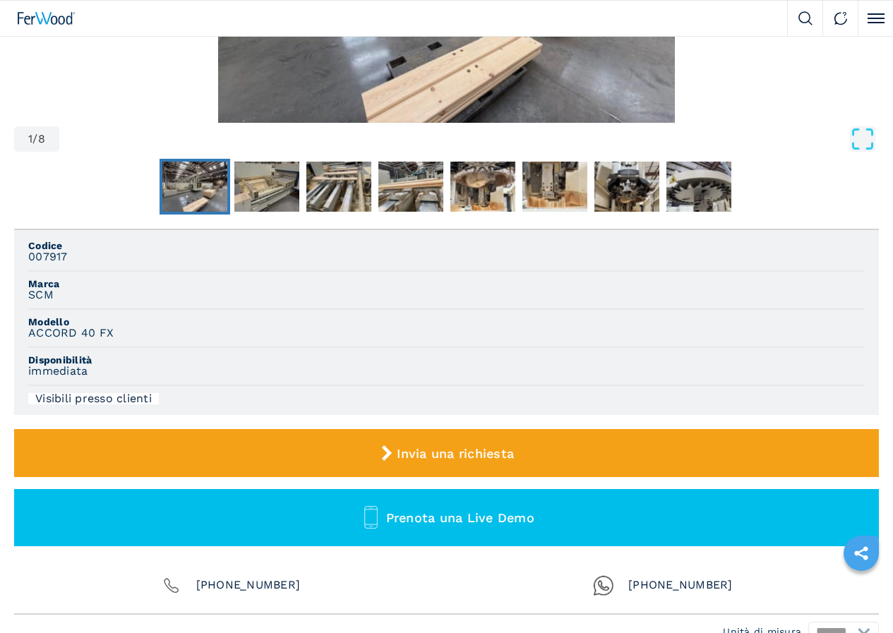
scroll to position [423, 0]
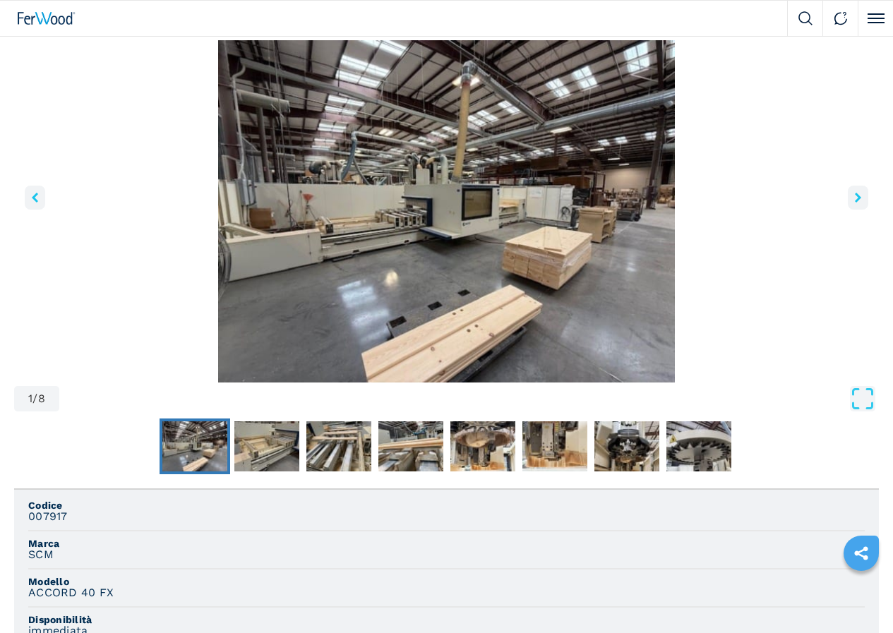
scroll to position [0, 0]
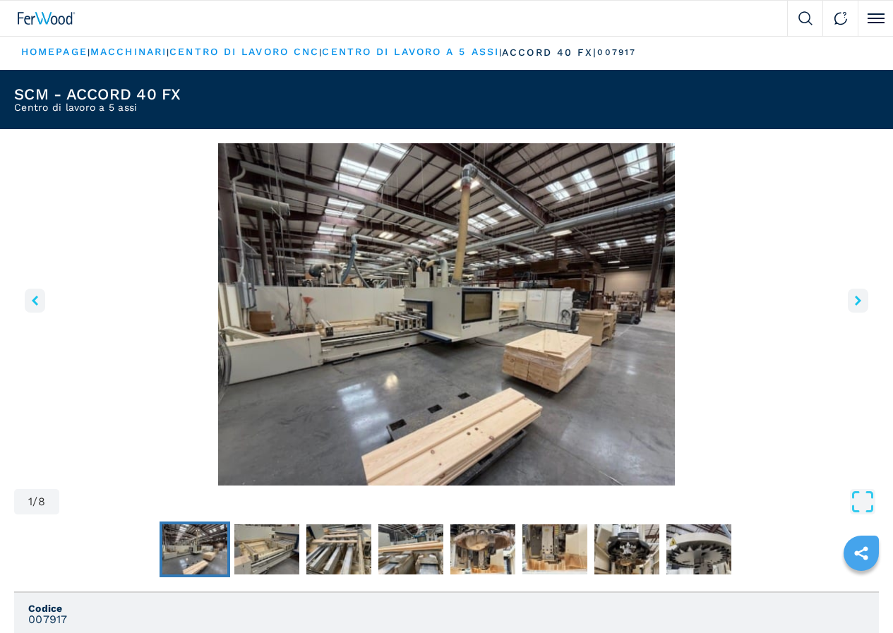
click at [854, 306] on icon "right-button" at bounding box center [857, 301] width 6 height 10
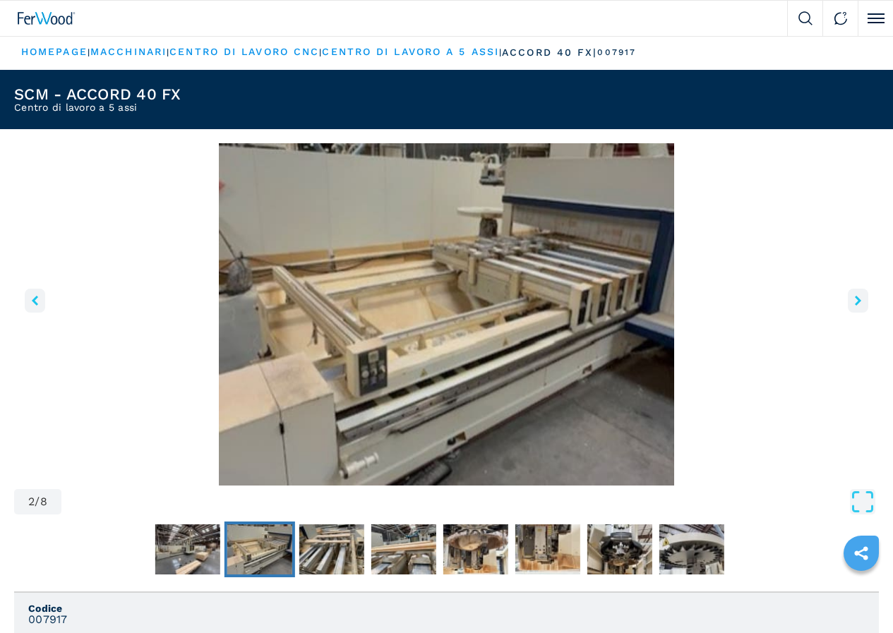
click at [854, 306] on icon "right-button" at bounding box center [857, 301] width 6 height 10
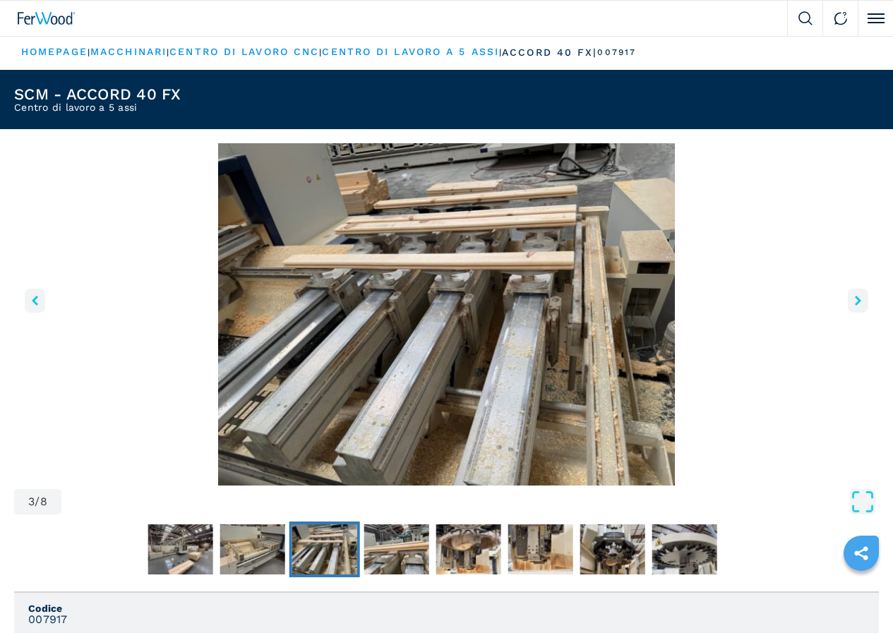
click at [854, 306] on icon "right-button" at bounding box center [857, 301] width 6 height 10
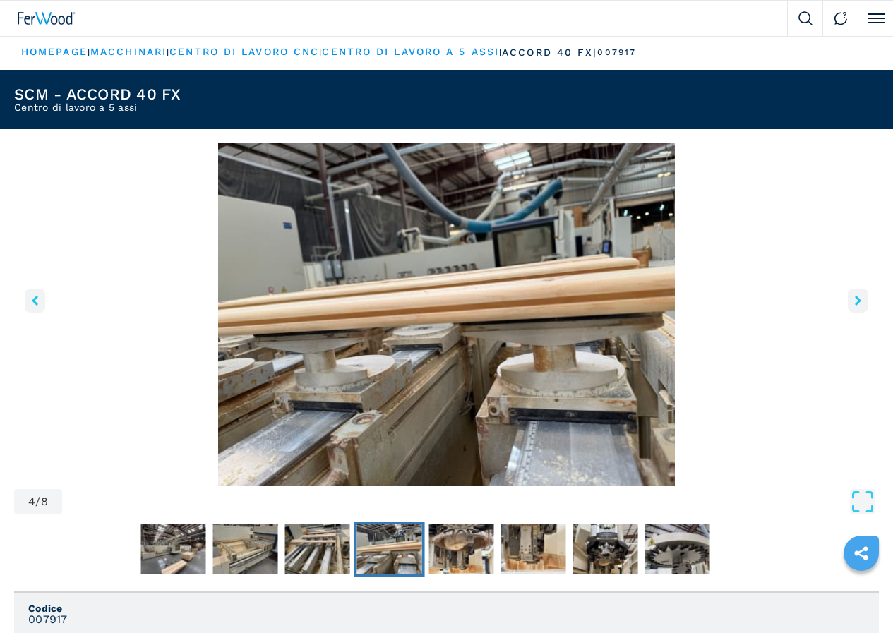
click at [854, 306] on icon "right-button" at bounding box center [857, 301] width 6 height 10
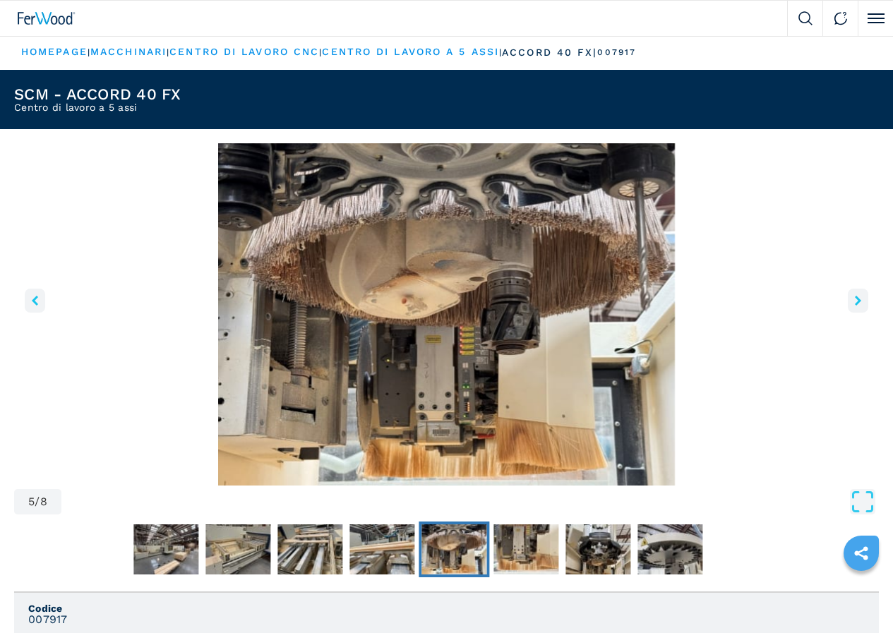
click at [854, 306] on icon "right-button" at bounding box center [857, 301] width 6 height 10
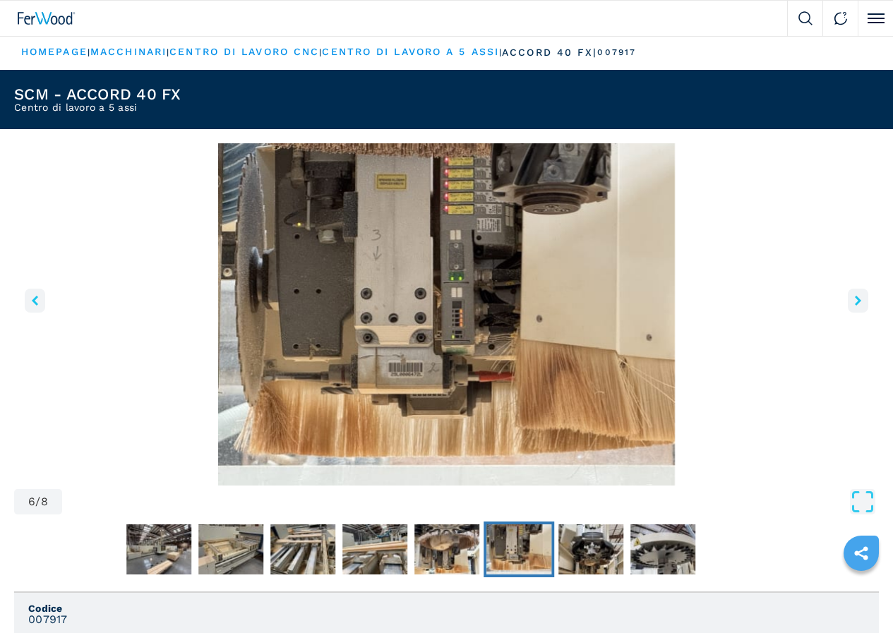
click at [854, 306] on icon "right-button" at bounding box center [857, 301] width 6 height 10
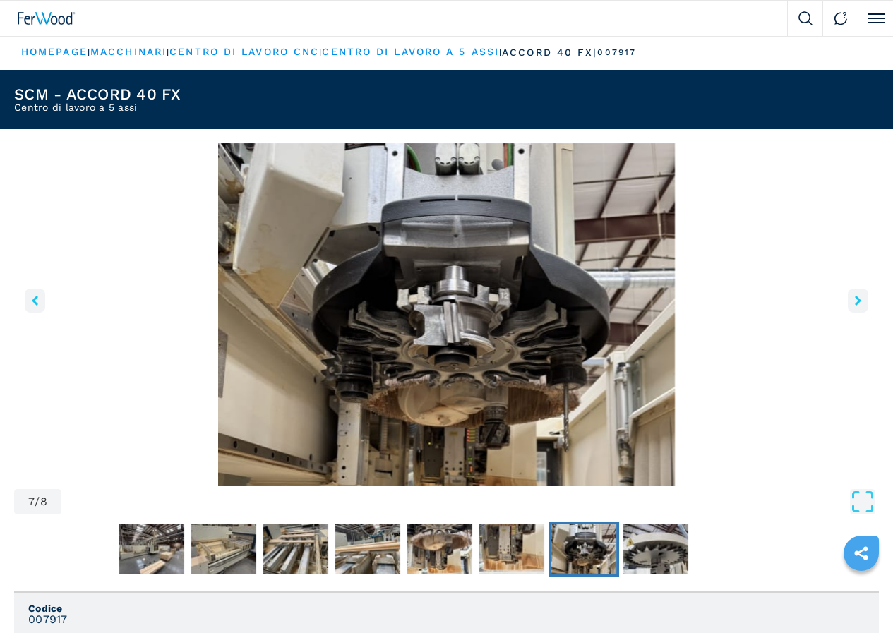
click at [854, 306] on icon "right-button" at bounding box center [857, 301] width 6 height 10
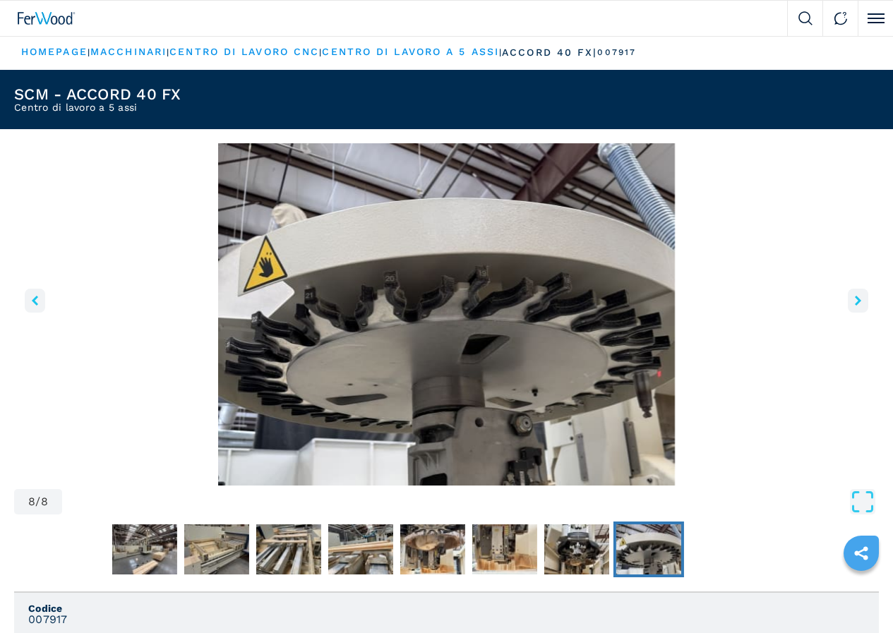
click at [854, 306] on icon "right-button" at bounding box center [857, 301] width 6 height 10
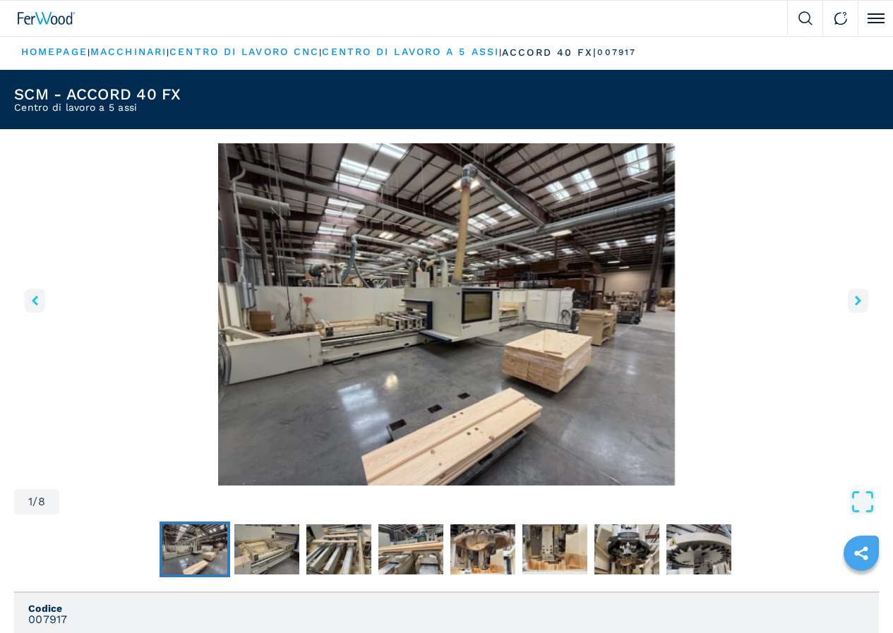
click at [854, 306] on icon "right-button" at bounding box center [857, 301] width 6 height 10
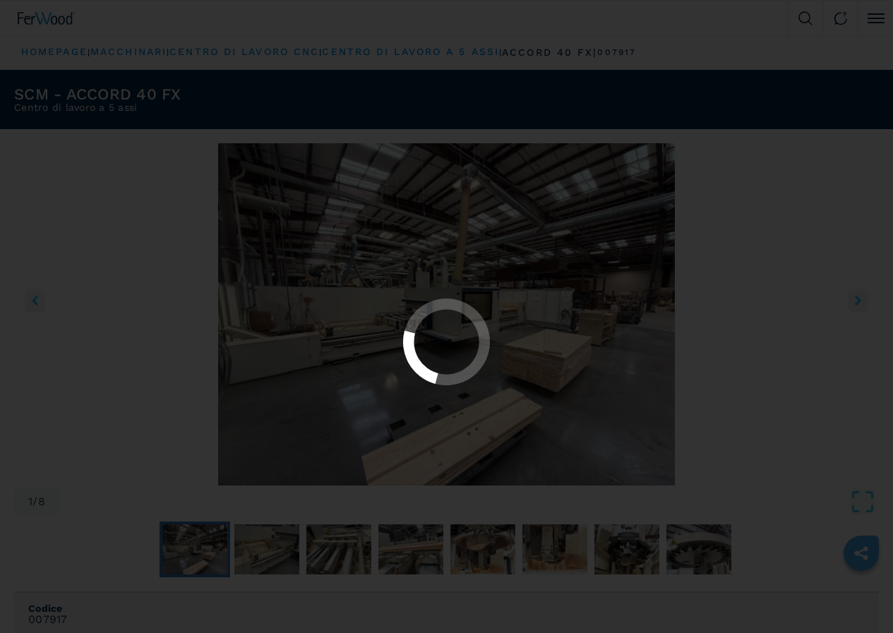
select select "**********"
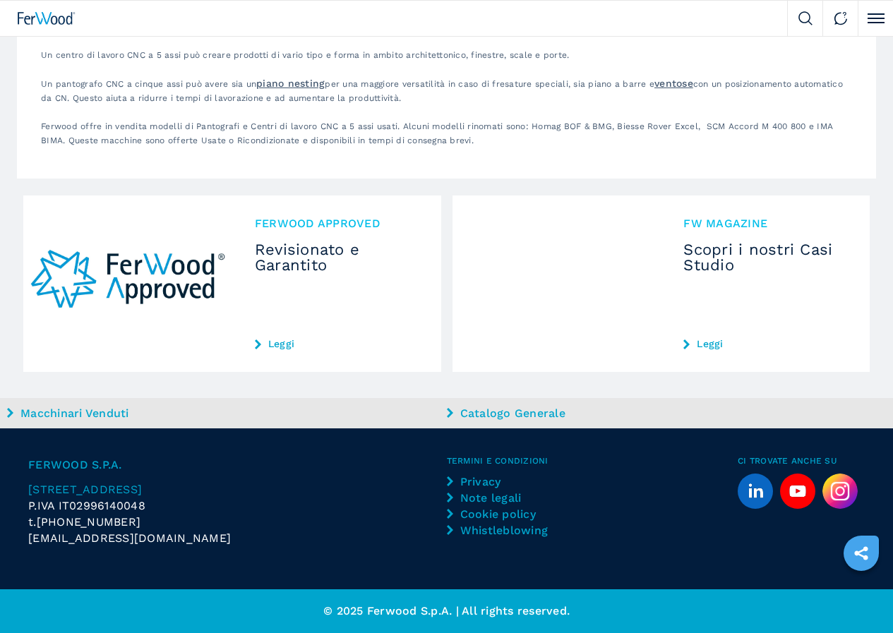
scroll to position [3308, 0]
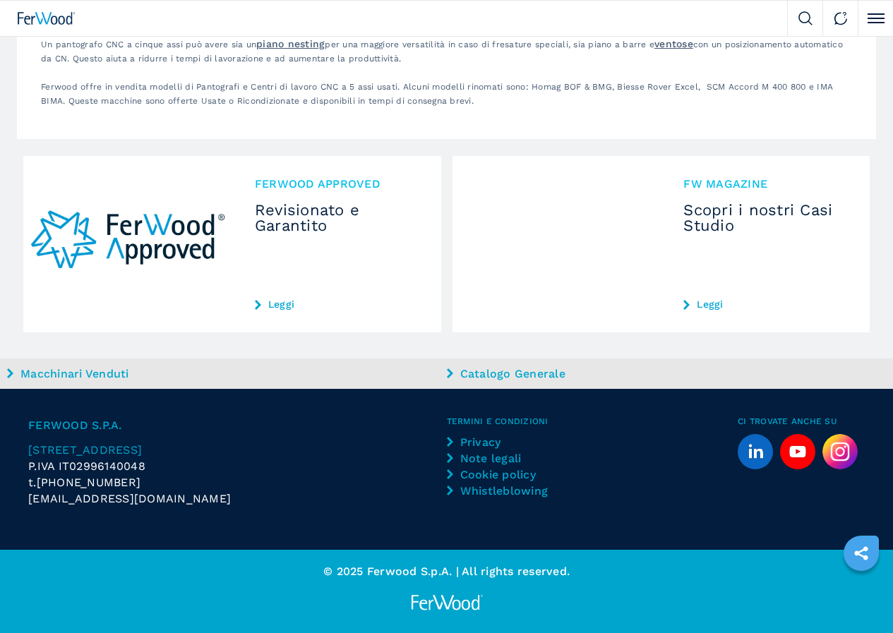
click at [0, 0] on img at bounding box center [0, 0] width 0 height 0
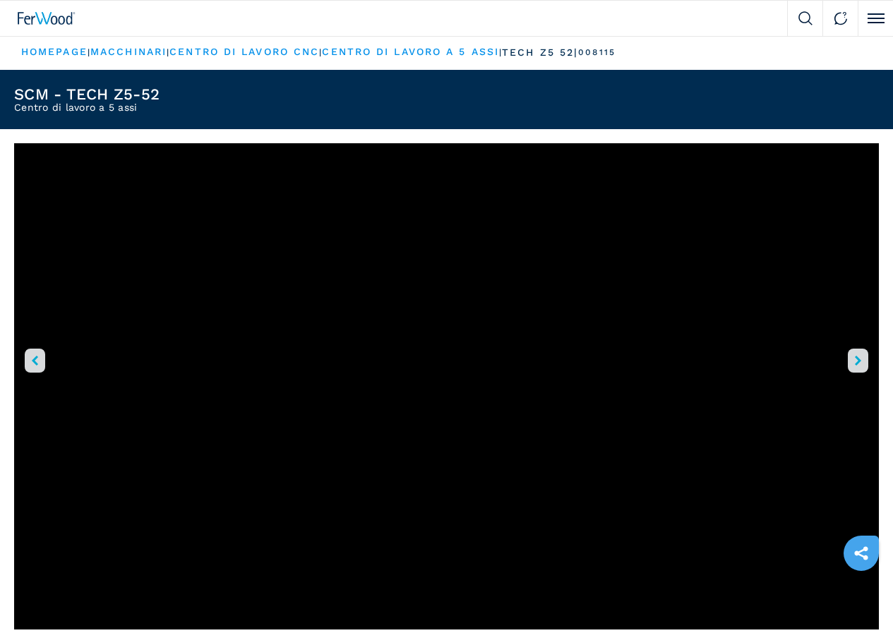
click at [854, 365] on icon "right-button" at bounding box center [857, 361] width 6 height 10
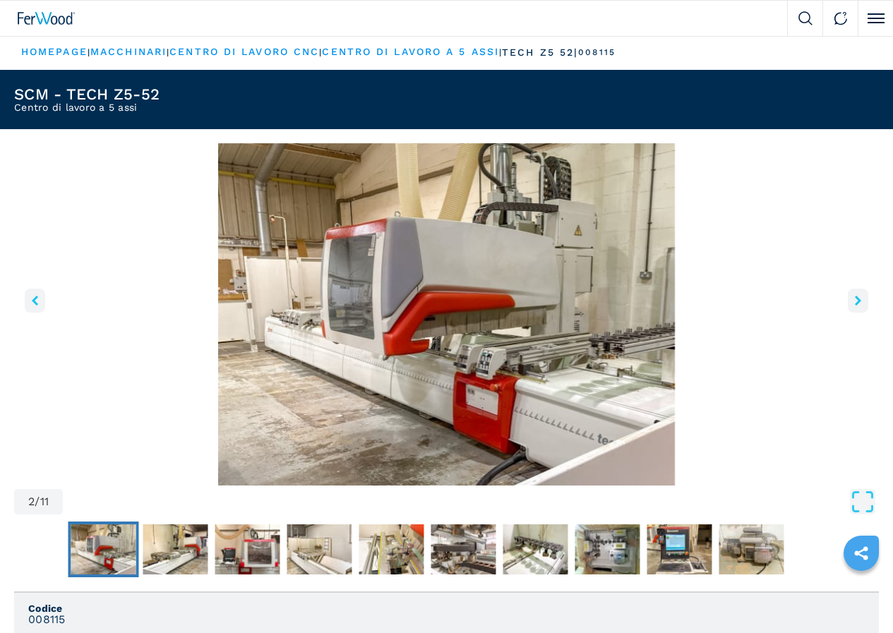
click at [854, 306] on icon "right-button" at bounding box center [857, 301] width 6 height 10
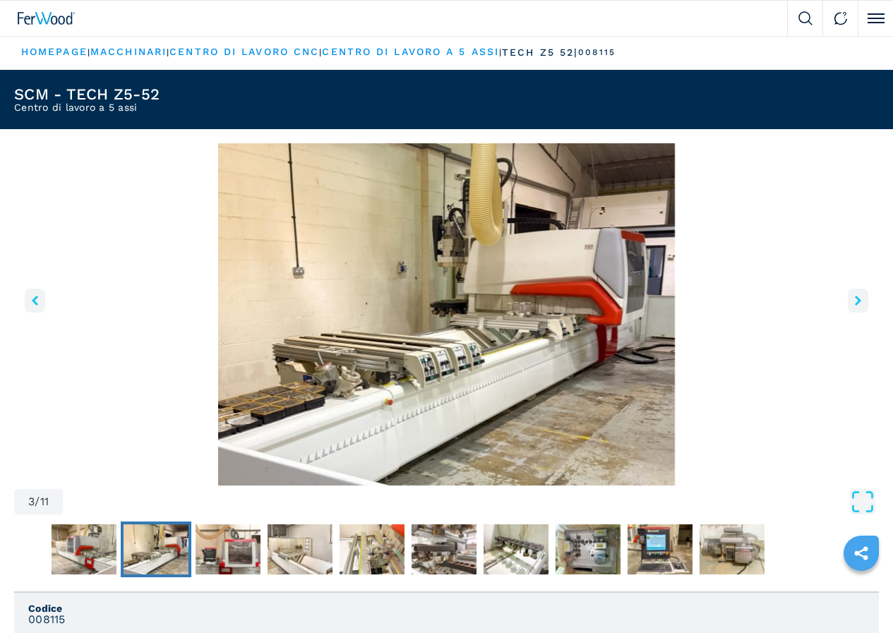
click at [854, 306] on icon "right-button" at bounding box center [857, 301] width 6 height 10
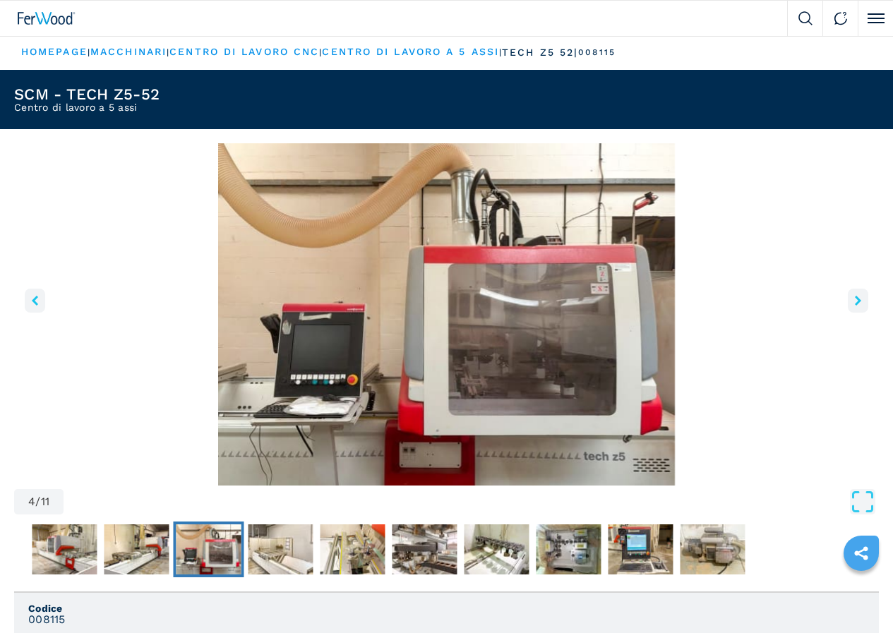
click at [854, 306] on icon "right-button" at bounding box center [857, 301] width 6 height 10
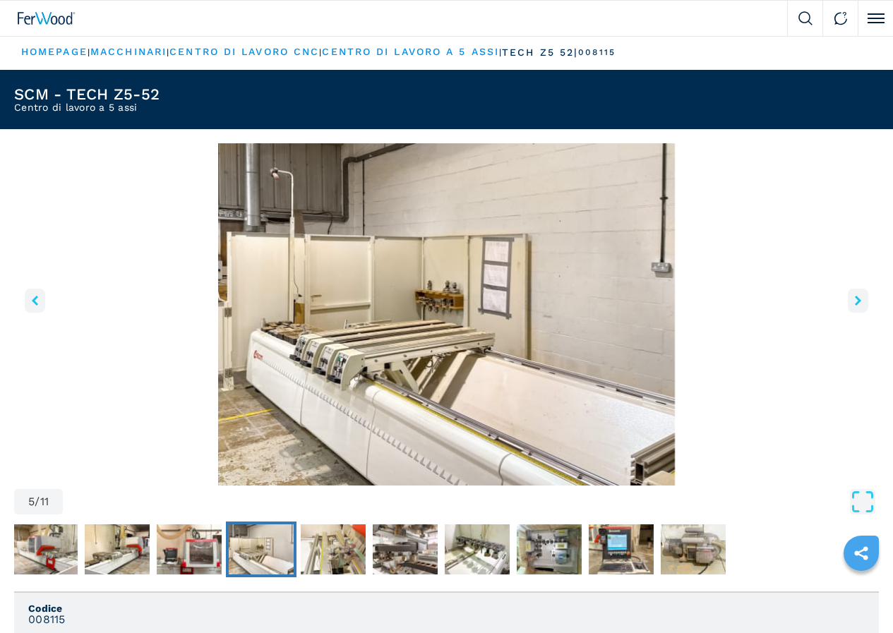
click at [854, 306] on icon "right-button" at bounding box center [857, 301] width 6 height 10
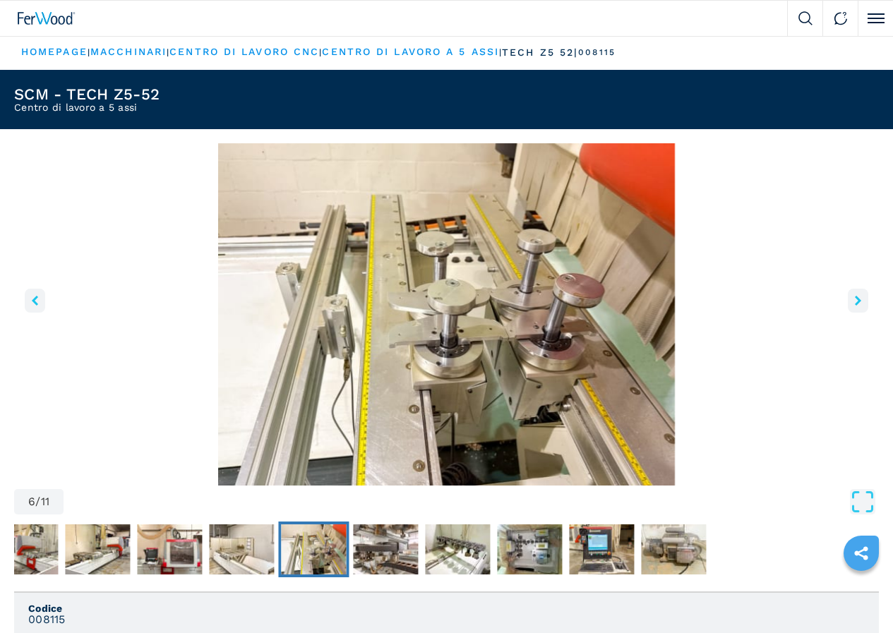
click at [854, 306] on icon "right-button" at bounding box center [857, 301] width 6 height 10
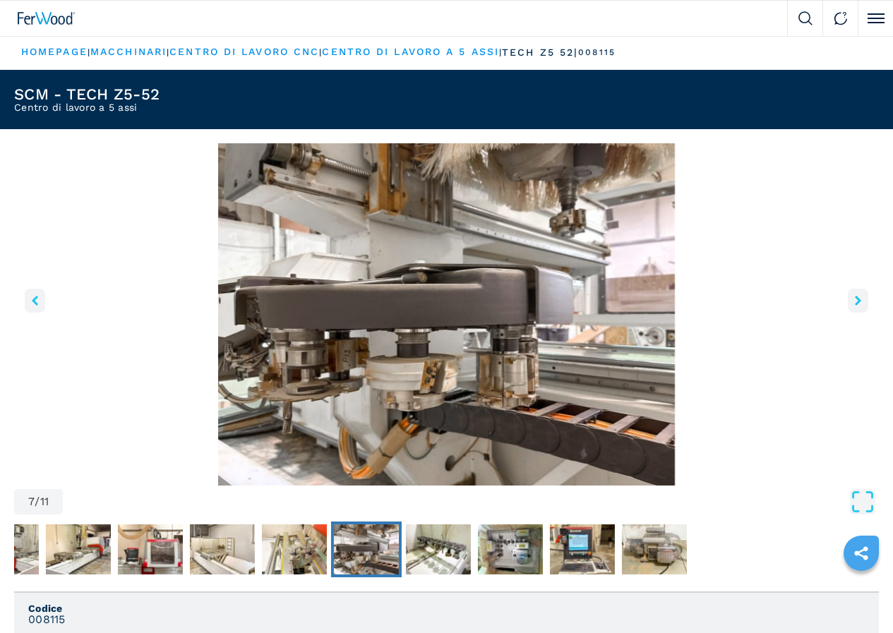
click at [854, 306] on icon "right-button" at bounding box center [857, 301] width 6 height 10
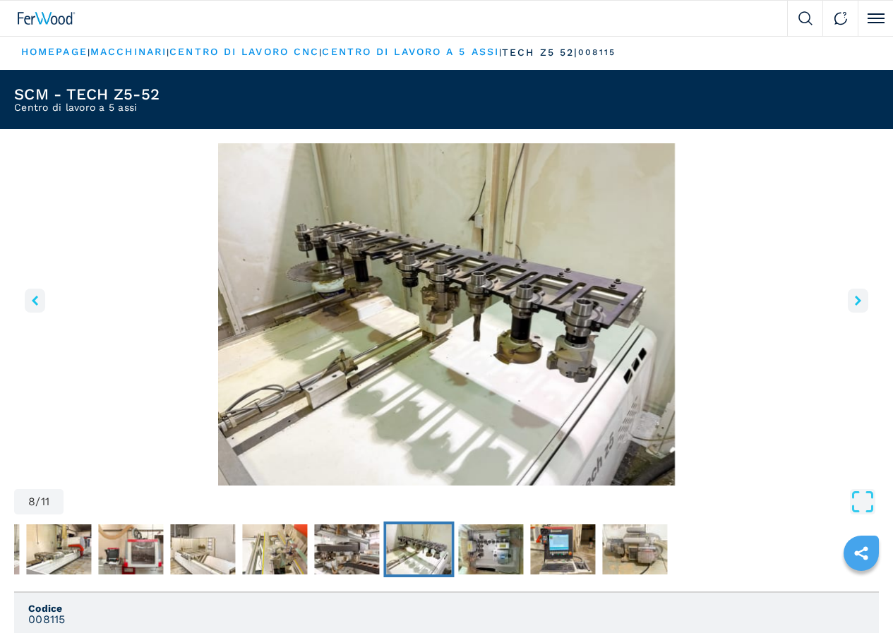
click at [854, 306] on icon "right-button" at bounding box center [857, 301] width 6 height 10
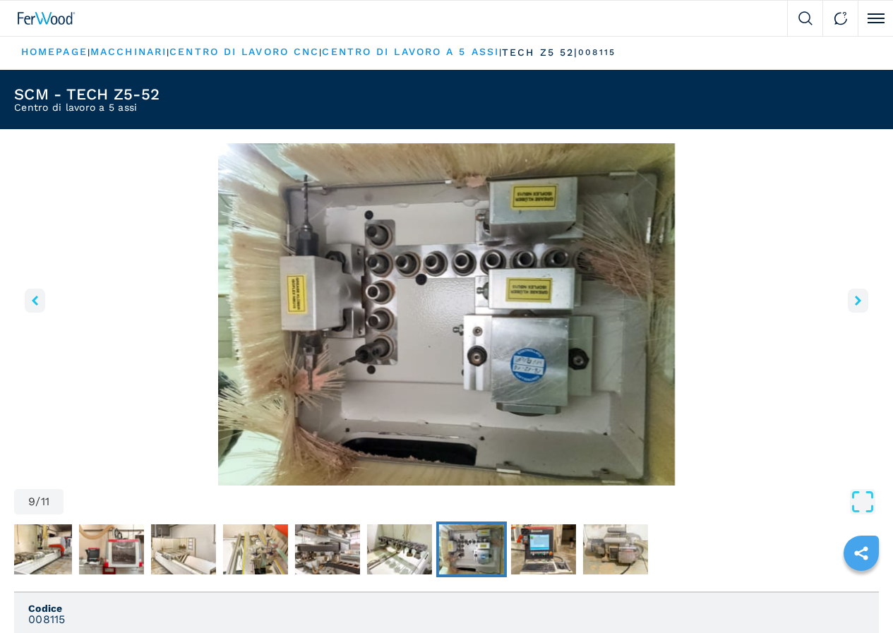
click at [854, 306] on icon "right-button" at bounding box center [857, 301] width 6 height 10
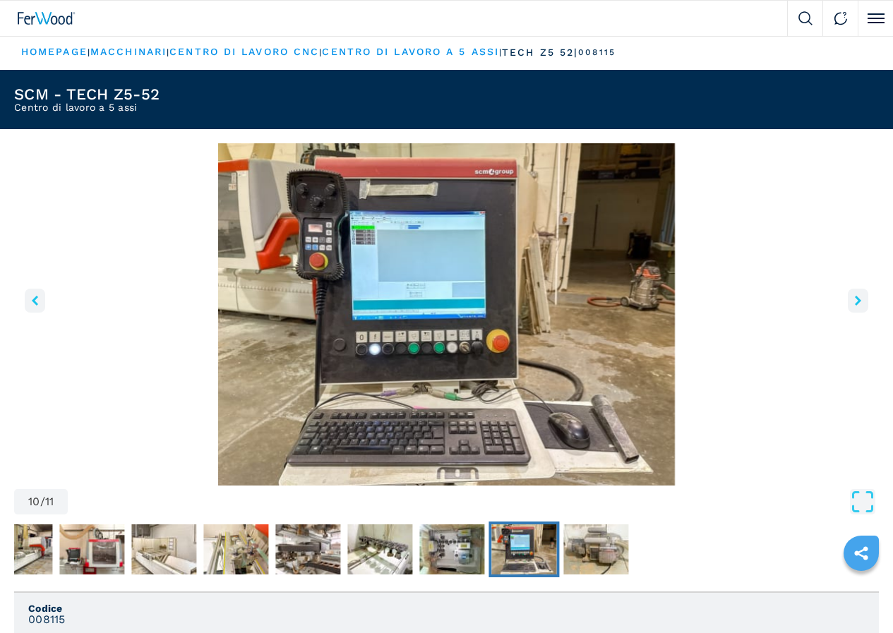
click at [854, 306] on icon "right-button" at bounding box center [857, 301] width 6 height 10
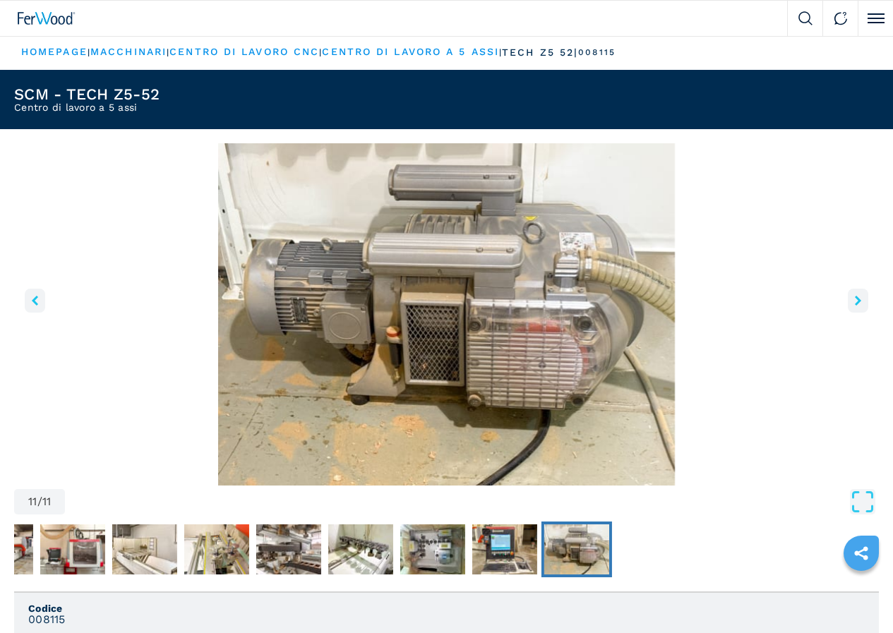
click at [854, 306] on icon "right-button" at bounding box center [857, 301] width 6 height 10
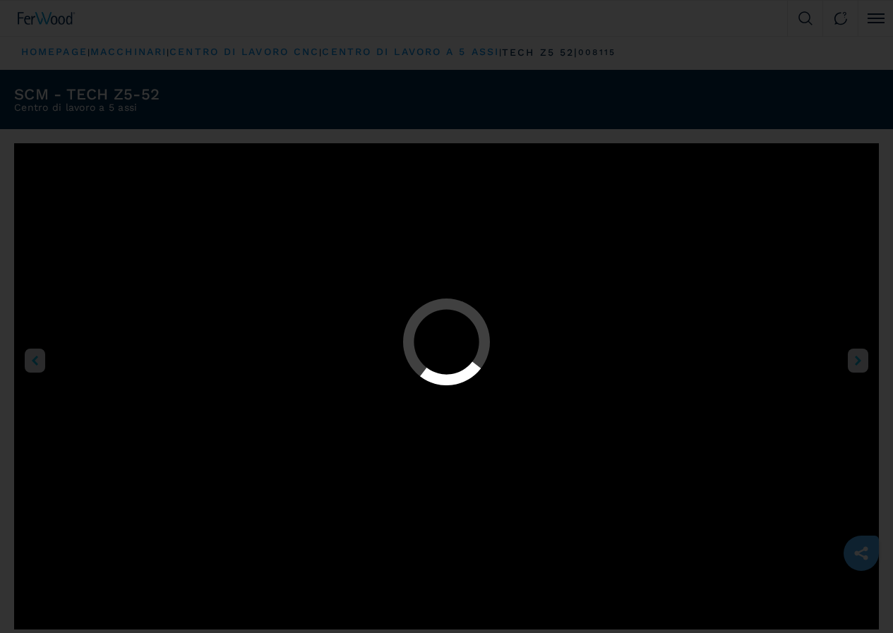
select select "**********"
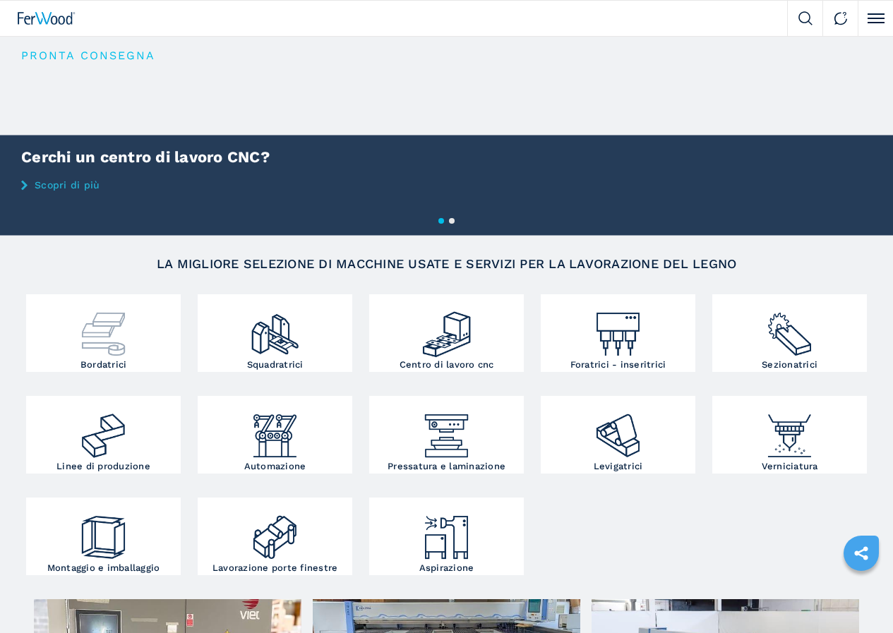
click at [79, 360] on div at bounding box center [103, 329] width 147 height 62
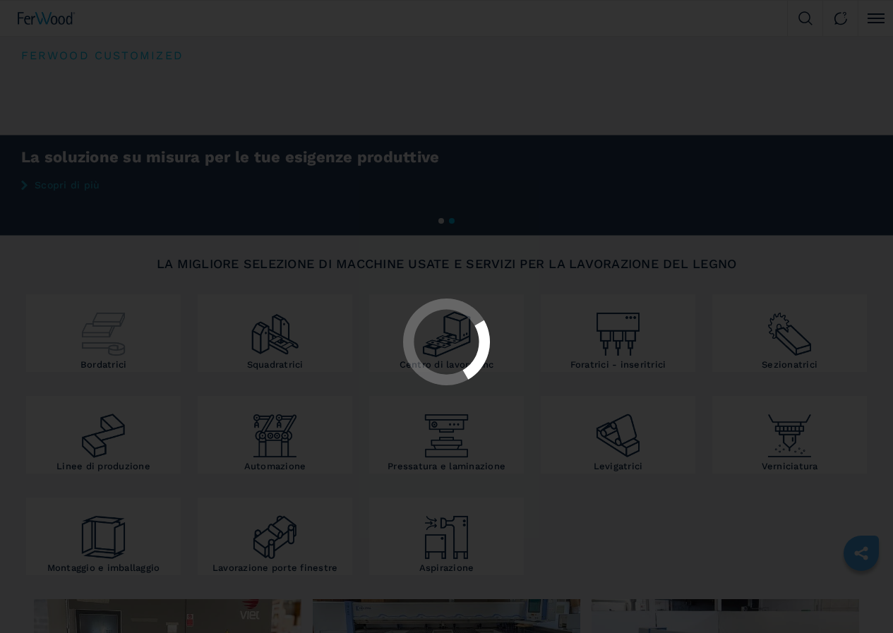
select select "**********"
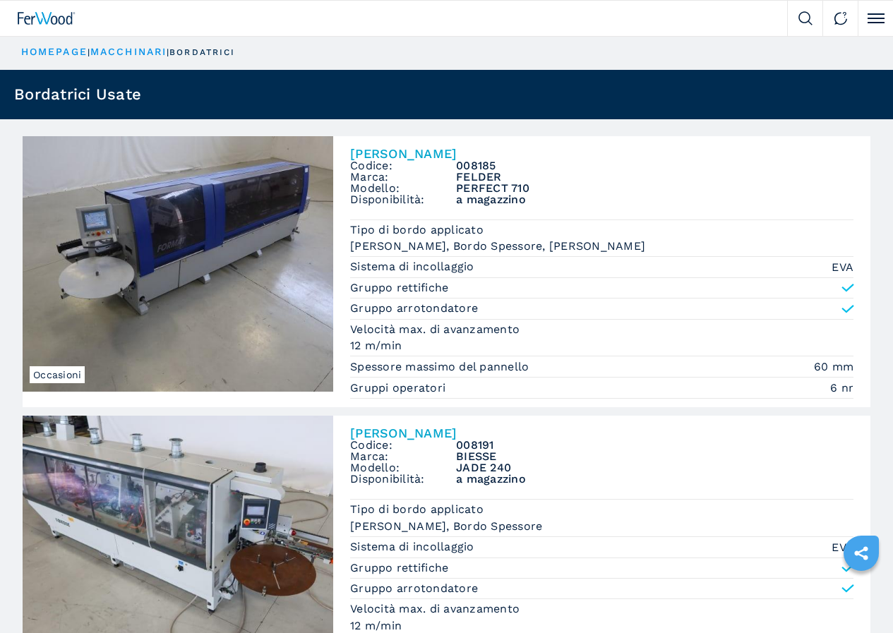
click at [0, 0] on span "Bordatrice singola" at bounding box center [0, 0] width 0 height 0
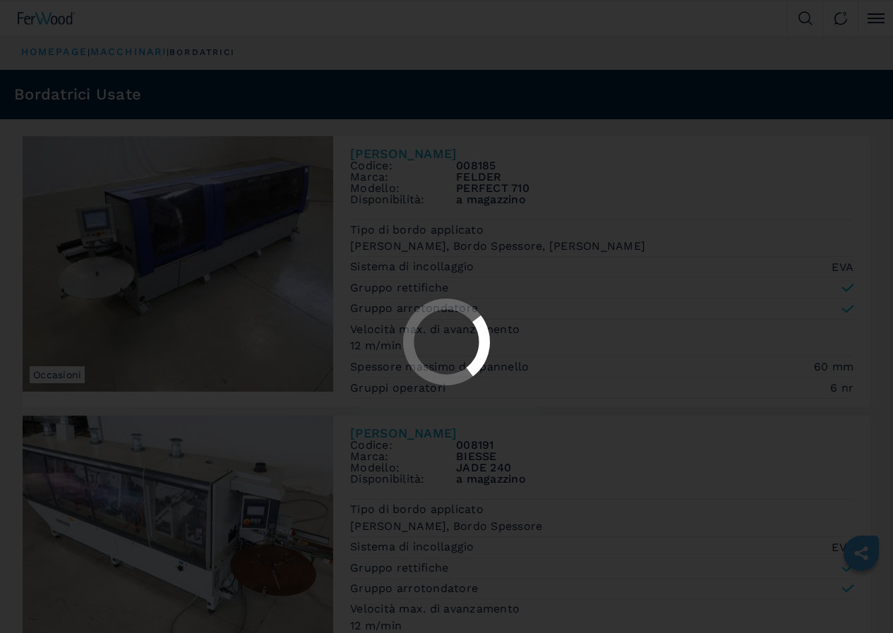
select select "**********"
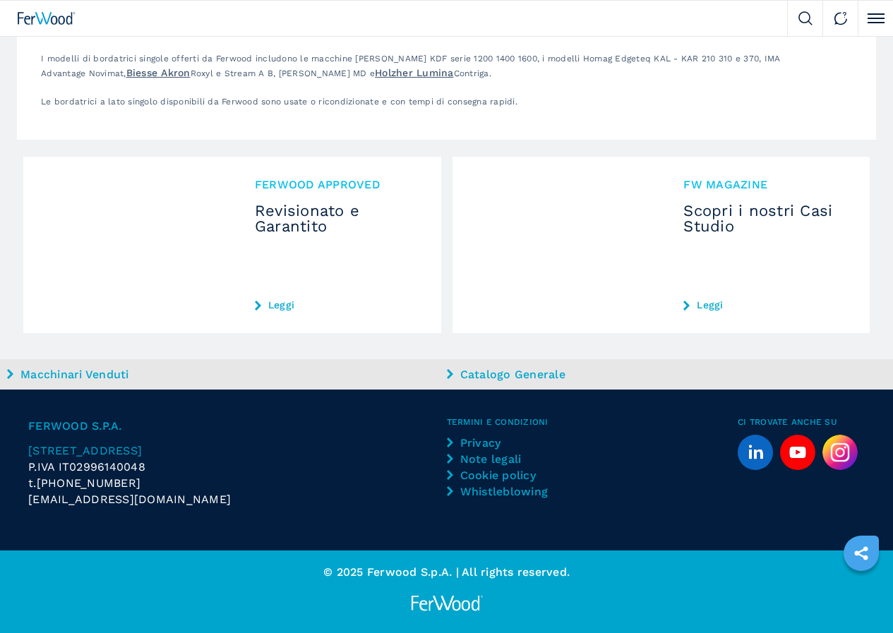
scroll to position [4163, 0]
click at [0, 0] on span "2" at bounding box center [0, 0] width 0 height 0
click at [0, 0] on span "3" at bounding box center [0, 0] width 0 height 0
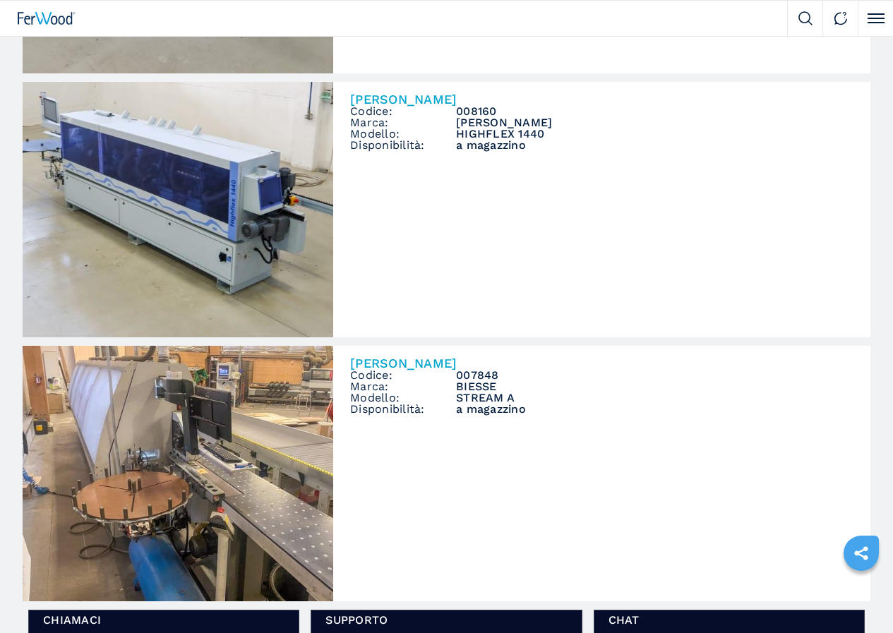
scroll to position [1664, 0]
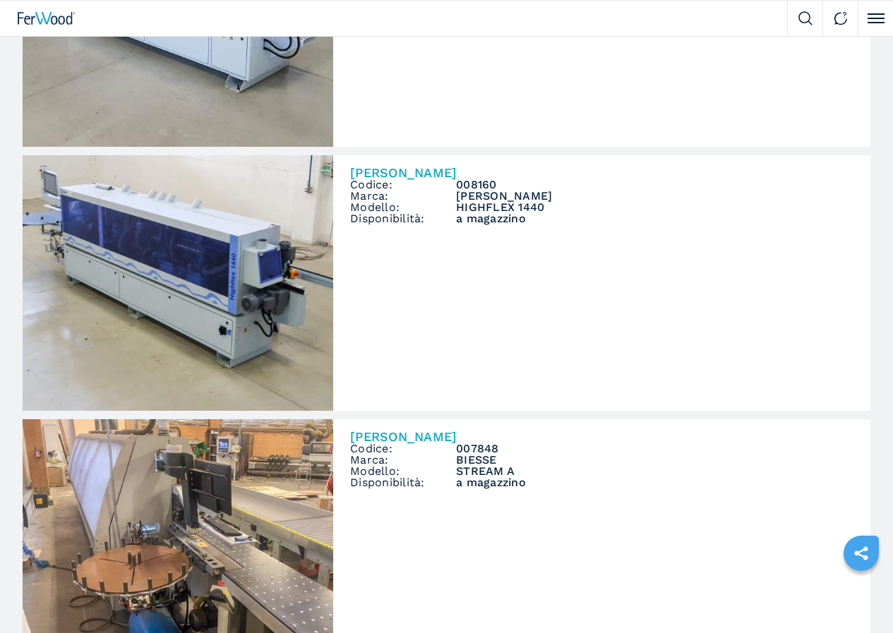
click at [0, 0] on img at bounding box center [0, 0] width 0 height 0
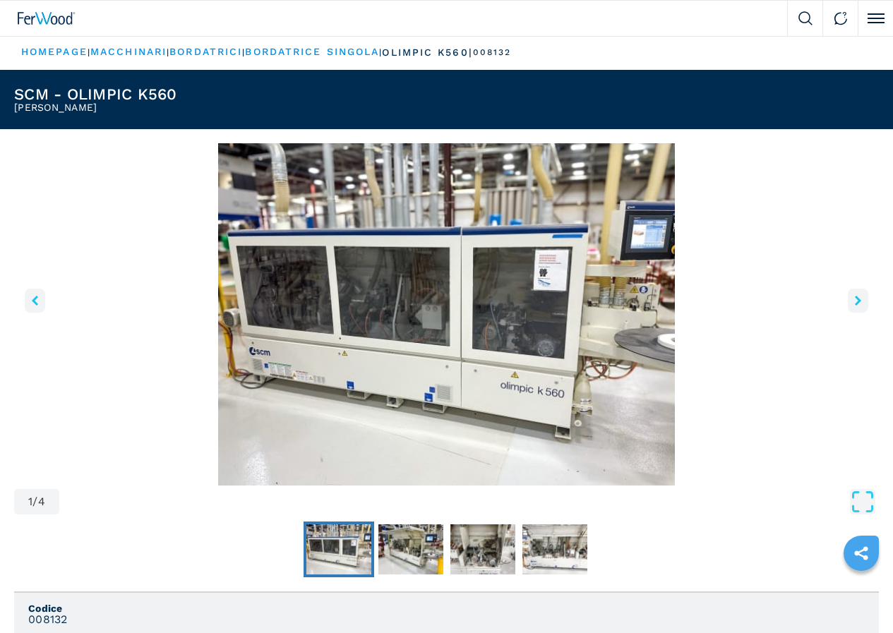
click at [854, 306] on icon "right-button" at bounding box center [857, 301] width 6 height 10
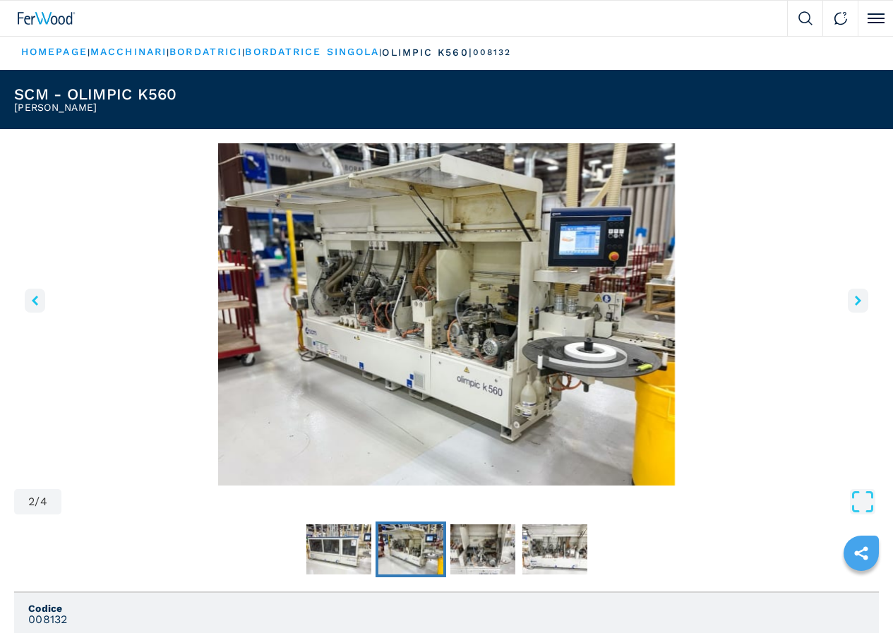
click at [854, 306] on icon "right-button" at bounding box center [857, 301] width 6 height 10
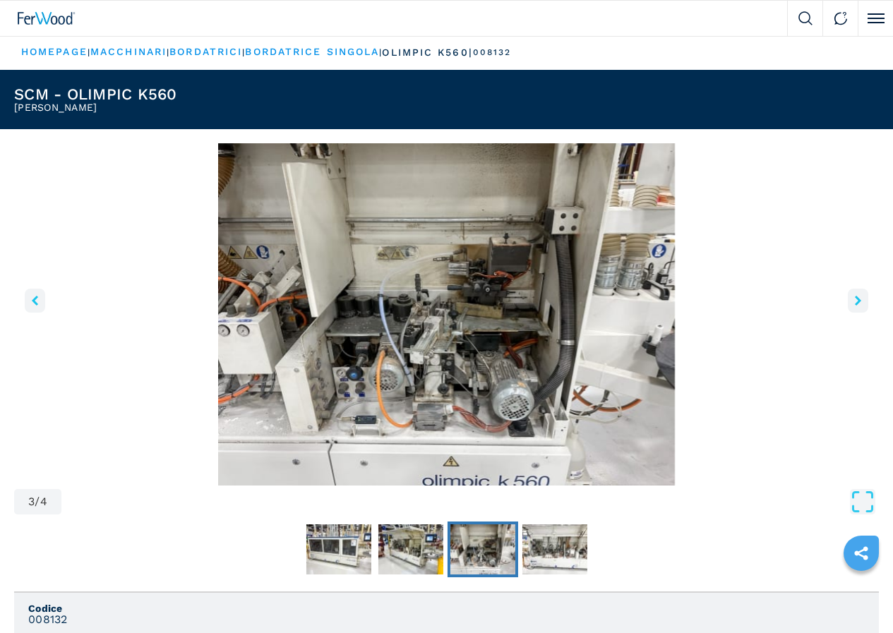
click at [854, 306] on icon "right-button" at bounding box center [857, 301] width 6 height 10
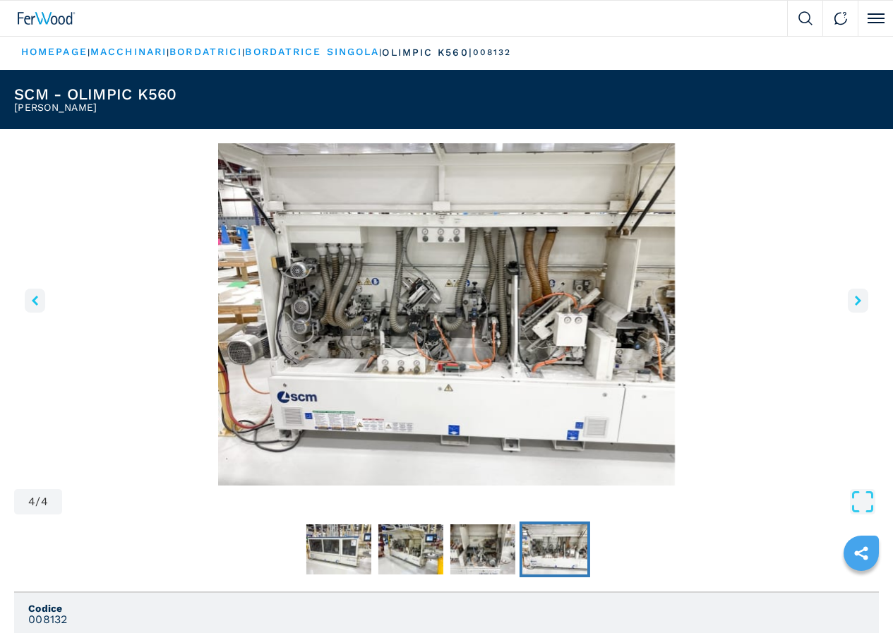
click at [854, 306] on icon "right-button" at bounding box center [857, 301] width 6 height 10
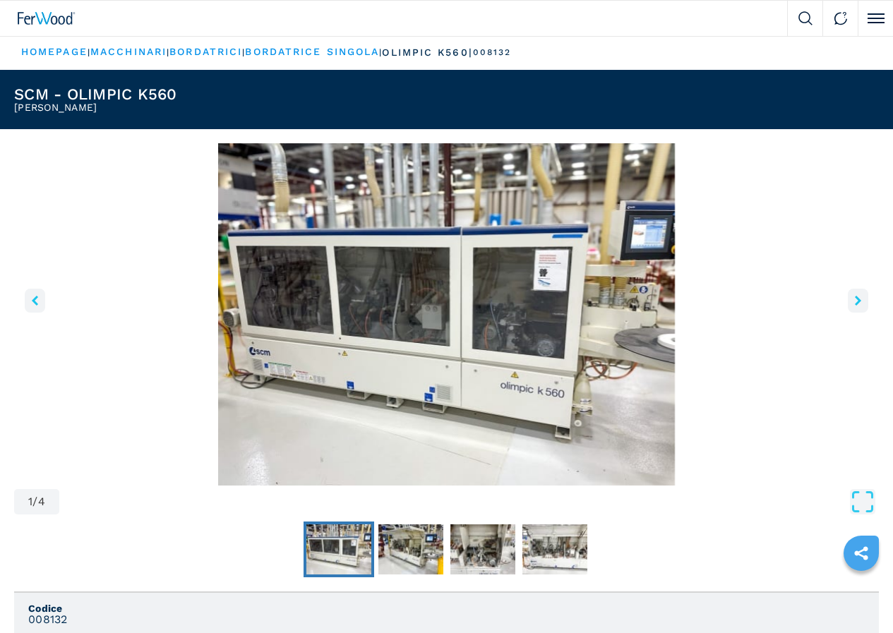
click at [854, 306] on icon "right-button" at bounding box center [857, 301] width 6 height 10
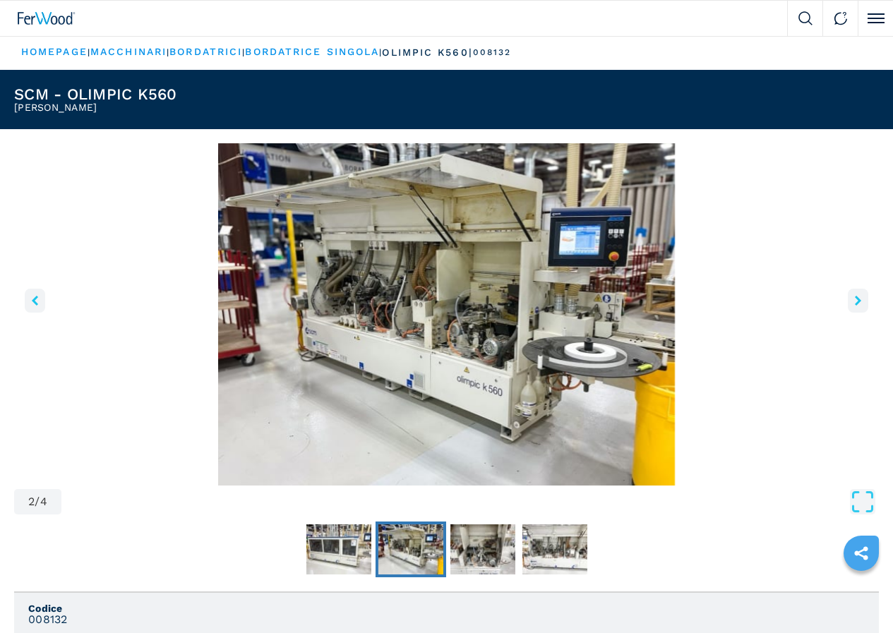
click at [854, 306] on icon "right-button" at bounding box center [857, 301] width 6 height 10
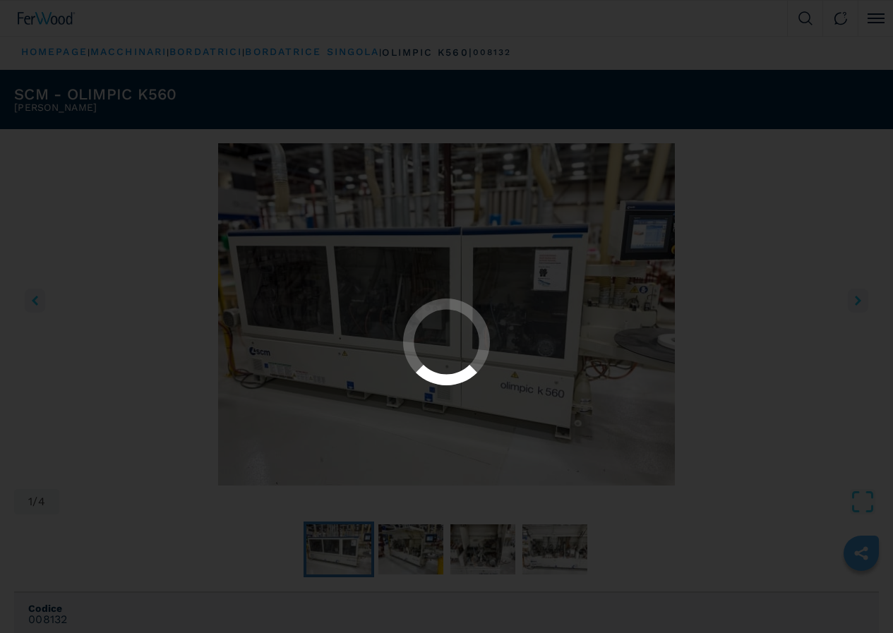
select select "**********"
